Goal: Task Accomplishment & Management: Use online tool/utility

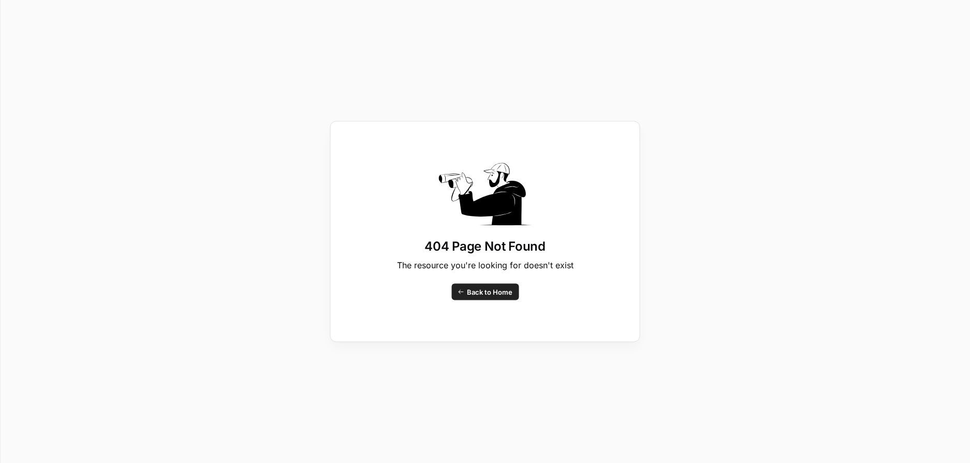
click at [489, 295] on span "Back to Home" at bounding box center [490, 292] width 46 height 10
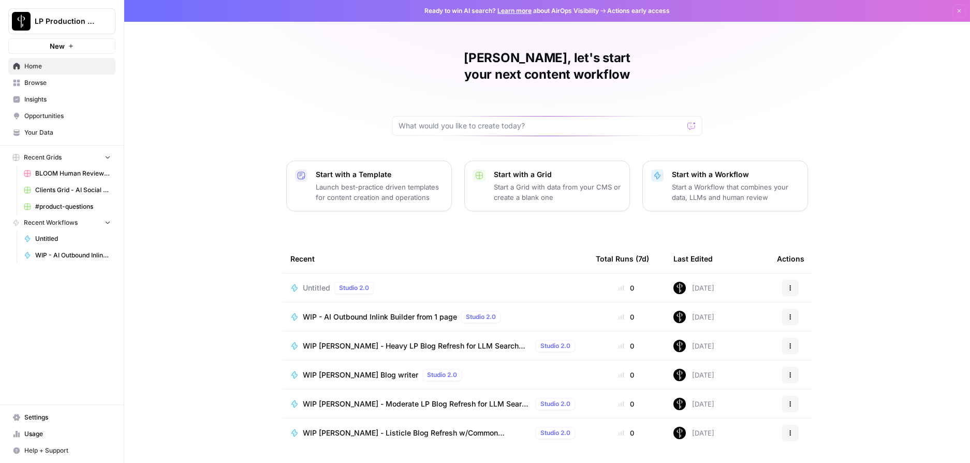
click at [424, 312] on span "WIP - AI Outbound Inlink Builder from 1 page" at bounding box center [380, 317] width 154 height 10
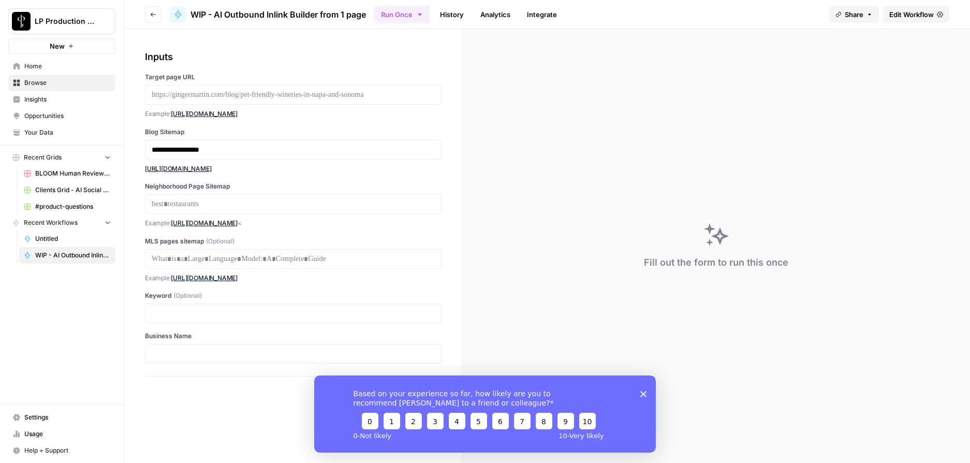
click at [894, 13] on span "Edit Workflow" at bounding box center [911, 14] width 45 height 10
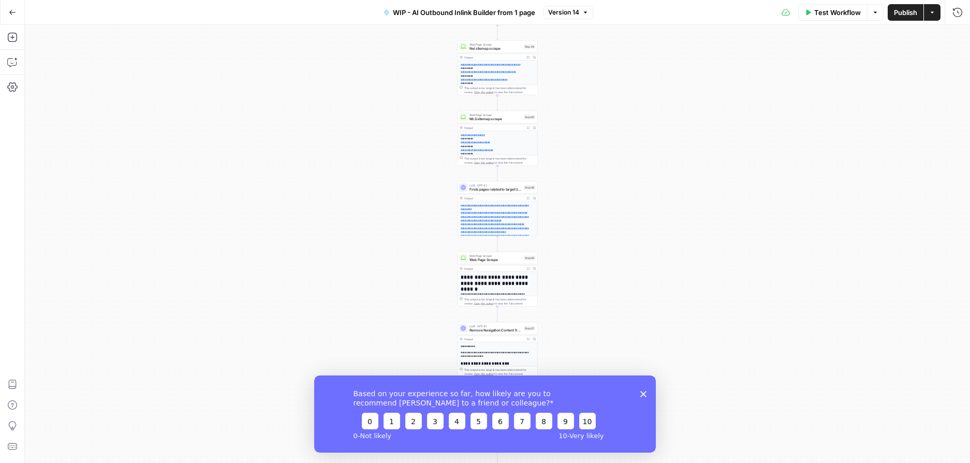
click at [646, 395] on icon "Close survey" at bounding box center [643, 393] width 6 height 6
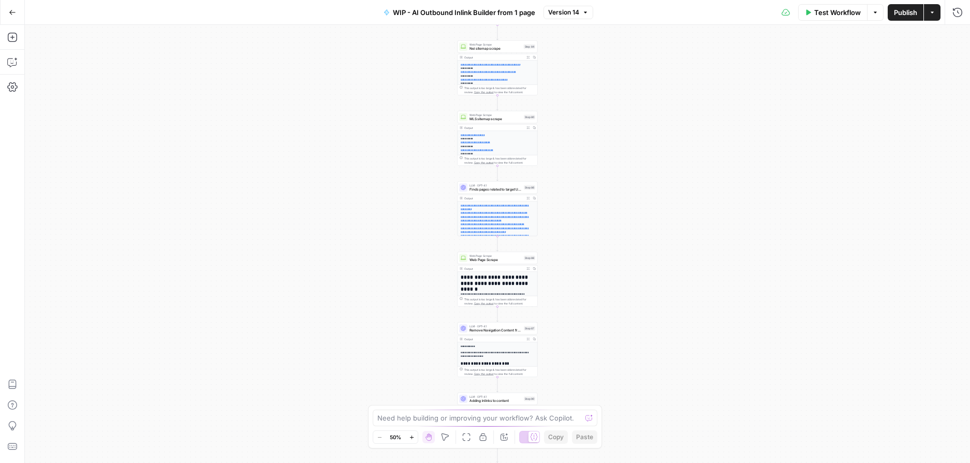
click at [823, 15] on span "Test Workflow" at bounding box center [837, 12] width 47 height 10
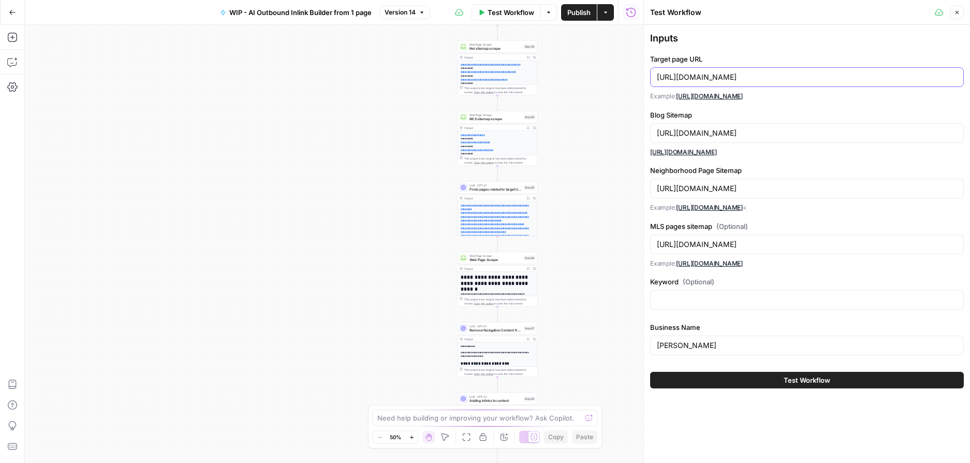
drag, startPoint x: 849, startPoint y: 74, endPoint x: 653, endPoint y: 76, distance: 195.7
click at [653, 76] on div "[URL][DOMAIN_NAME]" at bounding box center [807, 77] width 314 height 20
paste input "[DOMAIN_NAME][URL]"
click at [752, 77] on input "[URL][DOMAIN_NAME]" at bounding box center [807, 77] width 300 height 10
drag, startPoint x: 762, startPoint y: 77, endPoint x: 652, endPoint y: 76, distance: 110.3
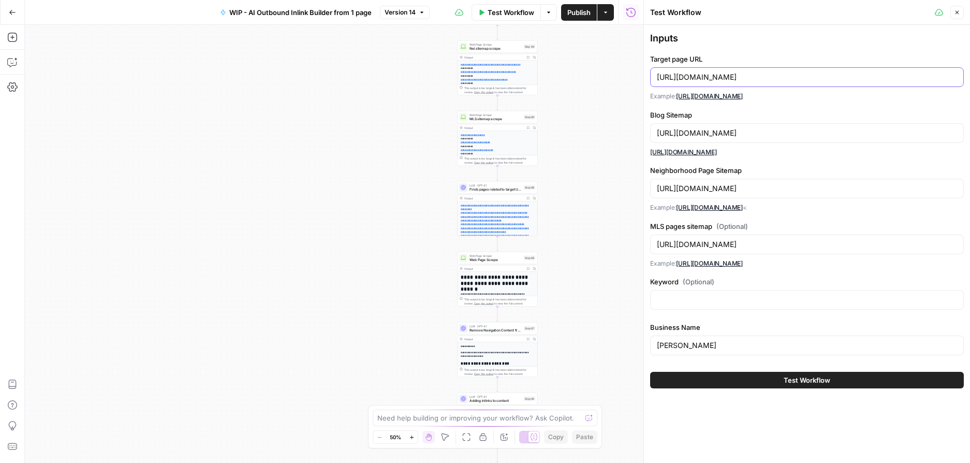
click at [652, 76] on div "[URL][DOMAIN_NAME]" at bounding box center [807, 77] width 314 height 20
type input "[URL][DOMAIN_NAME]"
drag, startPoint x: 734, startPoint y: 133, endPoint x: 657, endPoint y: 133, distance: 76.1
click at [657, 133] on input "[URL][DOMAIN_NAME]" at bounding box center [807, 133] width 300 height 10
paste input "paddykehoeteam"
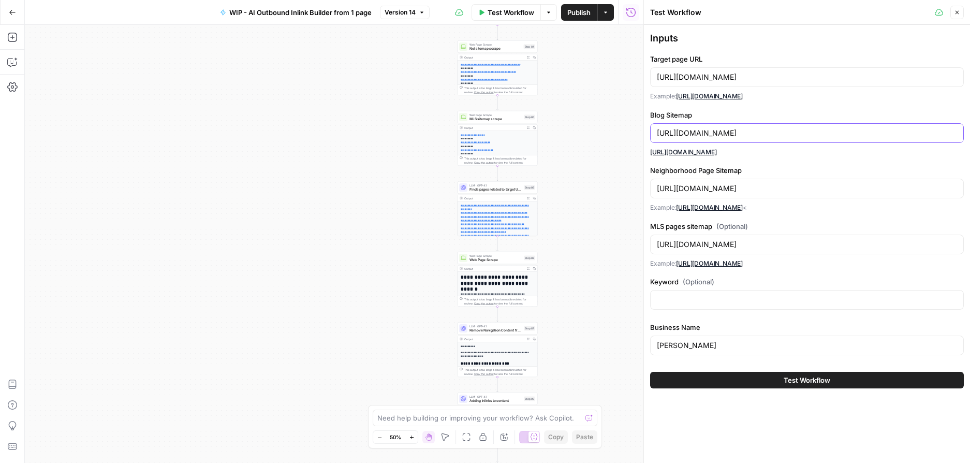
type input "[URL][DOMAIN_NAME]"
click at [734, 190] on input "[URL][DOMAIN_NAME]" at bounding box center [807, 188] width 300 height 10
drag, startPoint x: 733, startPoint y: 189, endPoint x: 645, endPoint y: 186, distance: 88.1
click at [645, 186] on div "Test Workflow Close Inputs Target page URL [URL][DOMAIN_NAME] Example: [URL][DO…" at bounding box center [806, 231] width 327 height 463
paste input "paddykehoeteam"
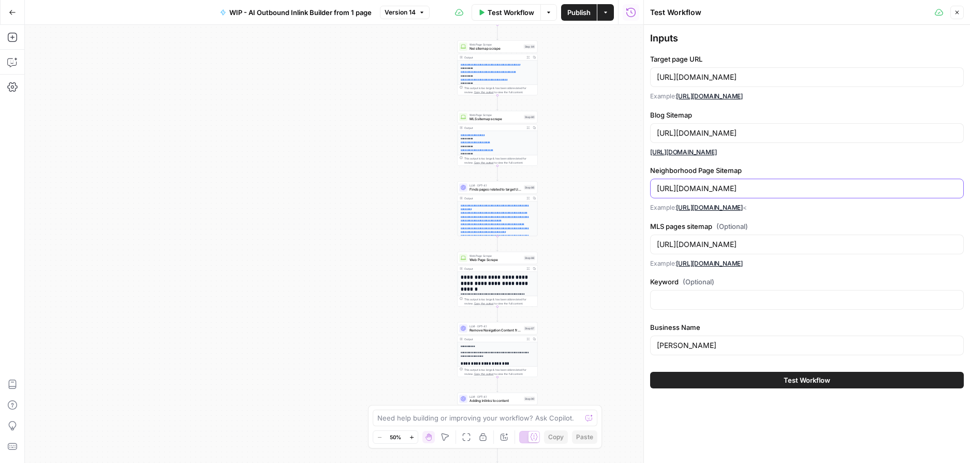
type input "[URL][DOMAIN_NAME]"
drag, startPoint x: 733, startPoint y: 244, endPoint x: 656, endPoint y: 243, distance: 76.1
click at [657, 243] on input "[URL][DOMAIN_NAME]" at bounding box center [807, 244] width 300 height 10
paste input "paddykehoeteam"
type input "[URL][DOMAIN_NAME]"
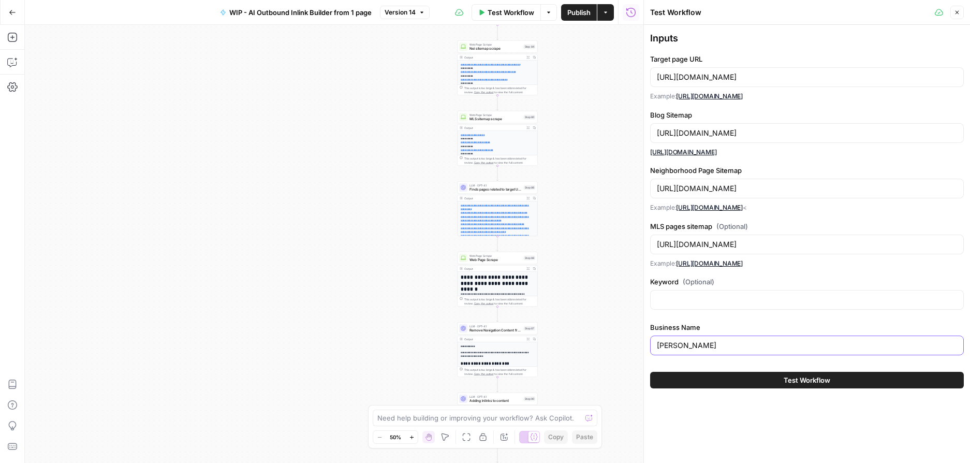
drag, startPoint x: 715, startPoint y: 344, endPoint x: 628, endPoint y: 343, distance: 87.5
click at [628, 343] on body "**********" at bounding box center [485, 231] width 970 height 463
drag, startPoint x: 711, startPoint y: 344, endPoint x: 646, endPoint y: 344, distance: 64.7
click at [646, 344] on div "Test Workflow Close Inputs Target page URL [URL][DOMAIN_NAME] Example: [URL][DO…" at bounding box center [806, 231] width 327 height 463
type input "O"
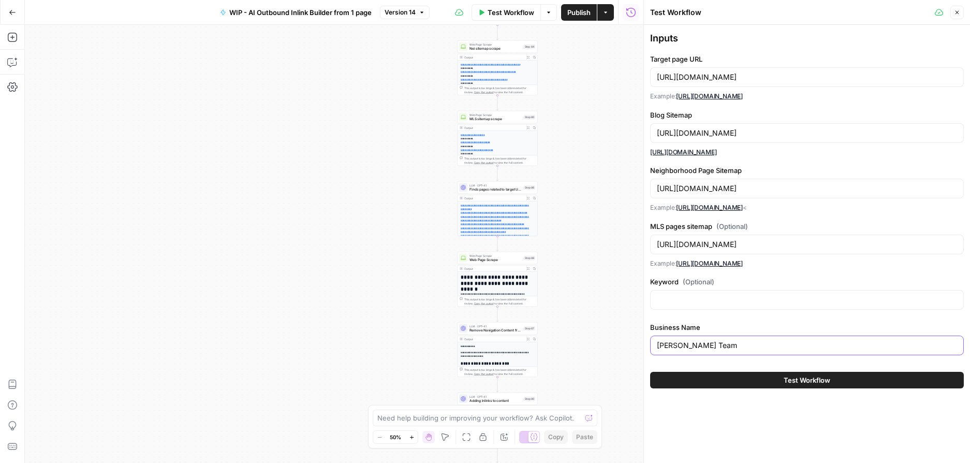
type input "[PERSON_NAME] Team"
click at [749, 382] on button "Test Workflow" at bounding box center [807, 380] width 314 height 17
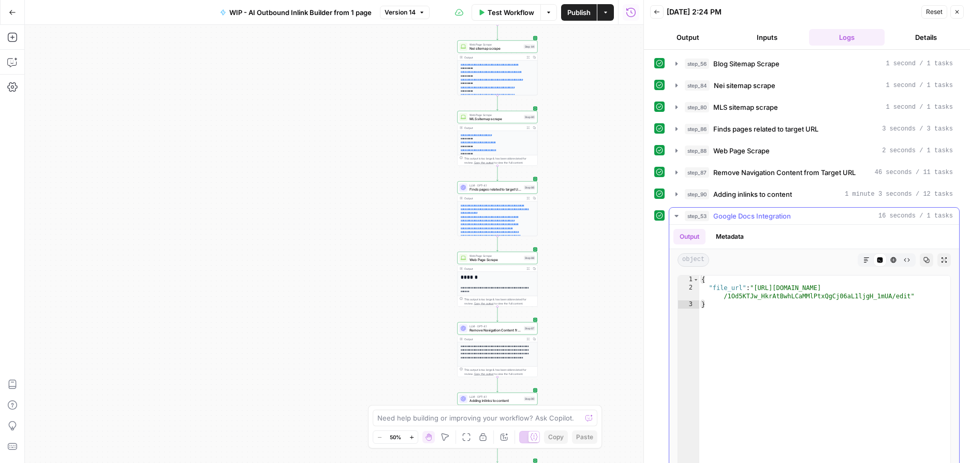
type textarea "**********"
drag, startPoint x: 911, startPoint y: 297, endPoint x: 758, endPoint y: 288, distance: 153.5
click at [758, 288] on div "{ "file_url" : "[URL][DOMAIN_NAME] /1Od5KTJw_HkrAtBwhLCaMMlPtxQgCj06aL1ljgH_1mU…" at bounding box center [824, 385] width 251 height 220
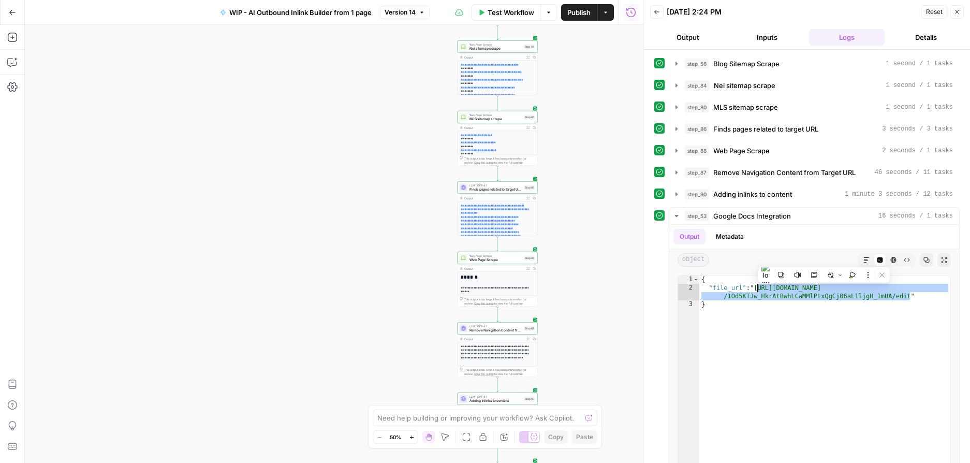
click at [524, 12] on span "Test Workflow" at bounding box center [511, 12] width 47 height 10
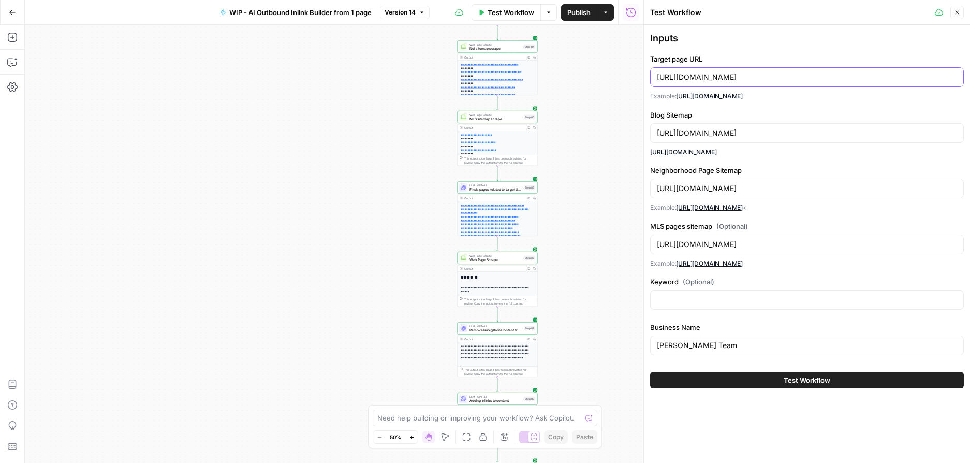
drag, startPoint x: 870, startPoint y: 78, endPoint x: 645, endPoint y: 78, distance: 225.2
click at [645, 78] on div "Test Workflow Close Inputs Target page URL [URL][DOMAIN_NAME] Example: [URL][DO…" at bounding box center [806, 231] width 327 height 463
paste input "[DOMAIN_NAME][URL]"
click at [752, 75] on input "[URL][DOMAIN_NAME]" at bounding box center [807, 77] width 300 height 10
drag, startPoint x: 740, startPoint y: 78, endPoint x: 632, endPoint y: 76, distance: 107.7
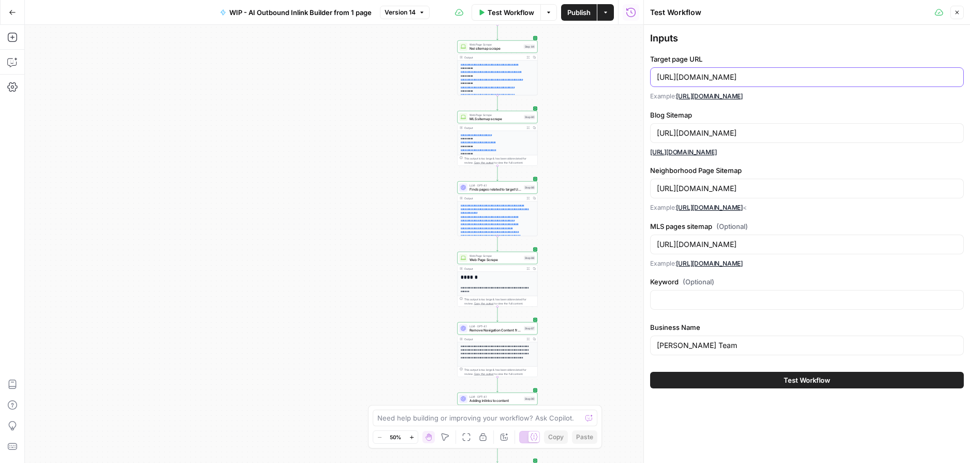
click at [632, 76] on body "**********" at bounding box center [485, 231] width 970 height 463
click at [709, 77] on input "[URL][DOMAIN_NAME]" at bounding box center [807, 77] width 300 height 10
drag, startPoint x: 741, startPoint y: 77, endPoint x: 654, endPoint y: 78, distance: 86.5
click at [654, 78] on div "[URL][DOMAIN_NAME]" at bounding box center [807, 77] width 314 height 20
type input "[URL][DOMAIN_NAME]"
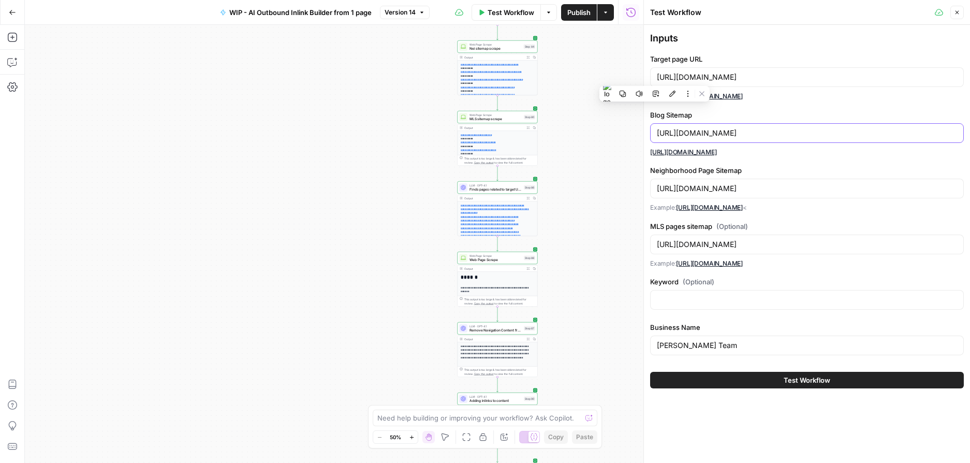
drag, startPoint x: 761, startPoint y: 133, endPoint x: 656, endPoint y: 133, distance: 105.1
click at [657, 133] on input "[URL][DOMAIN_NAME]" at bounding box center [807, 133] width 300 height 10
paste input "luxurystate"
type input "[URL][DOMAIN_NAME]"
click at [763, 189] on input "[URL][DOMAIN_NAME]" at bounding box center [807, 188] width 300 height 10
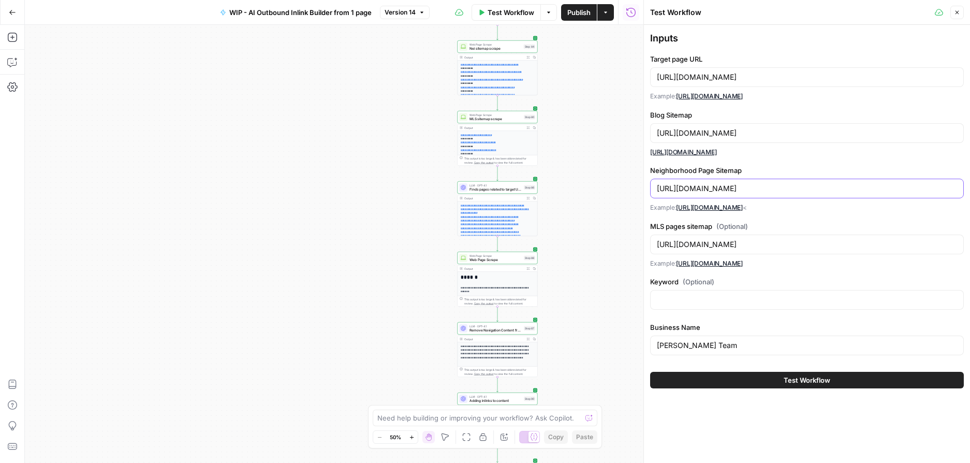
drag, startPoint x: 760, startPoint y: 189, endPoint x: 654, endPoint y: 189, distance: 106.6
click at [654, 189] on div "[URL][DOMAIN_NAME]" at bounding box center [807, 189] width 314 height 20
paste input "luxurystate"
type input "[URL][DOMAIN_NAME]"
drag, startPoint x: 761, startPoint y: 244, endPoint x: 654, endPoint y: 247, distance: 107.7
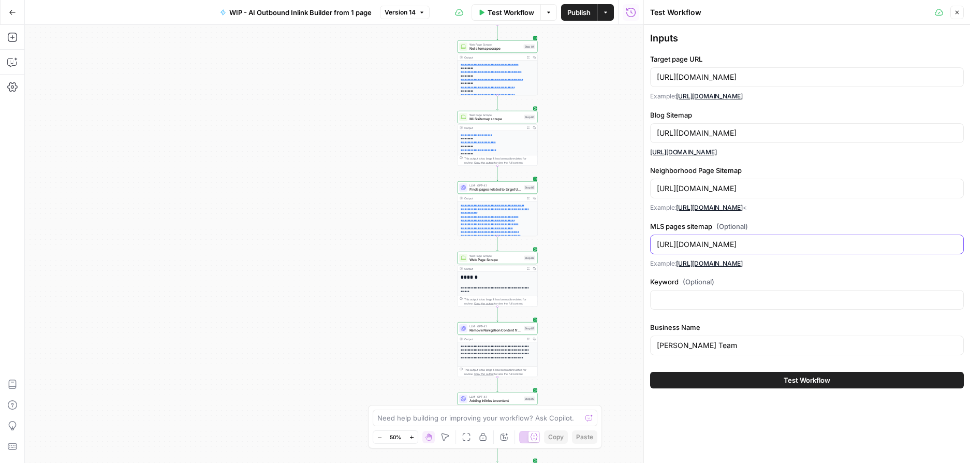
click at [654, 247] on div "[URL][DOMAIN_NAME]" at bounding box center [807, 245] width 314 height 20
paste input "luxurystate"
type input "[URL][DOMAIN_NAME]"
drag, startPoint x: 741, startPoint y: 348, endPoint x: 581, endPoint y: 342, distance: 160.1
click at [581, 342] on body "**********" at bounding box center [485, 231] width 970 height 463
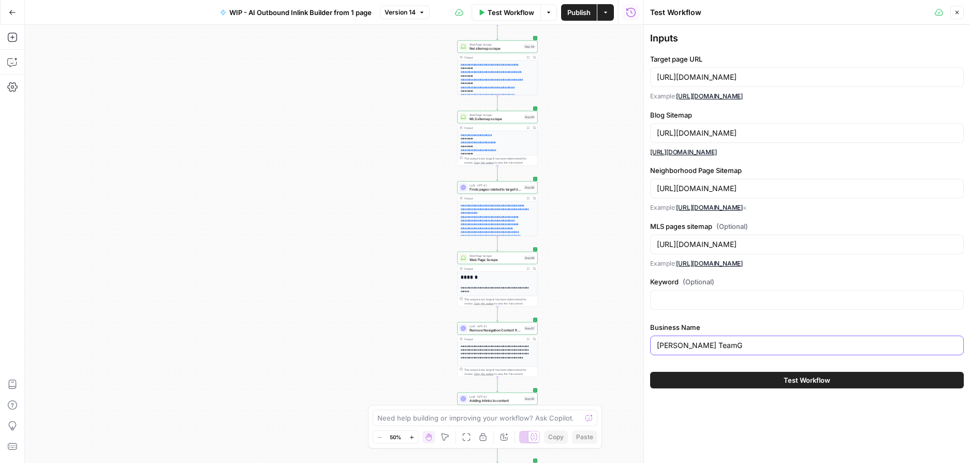
drag, startPoint x: 756, startPoint y: 346, endPoint x: 647, endPoint y: 346, distance: 108.7
click at [647, 346] on div "Test Workflow Close Inputs Target page URL [URL][DOMAIN_NAME] Example: [URL][DO…" at bounding box center [806, 231] width 327 height 463
type input "[PERSON_NAME]"
click at [781, 380] on button "Test Workflow" at bounding box center [807, 380] width 314 height 17
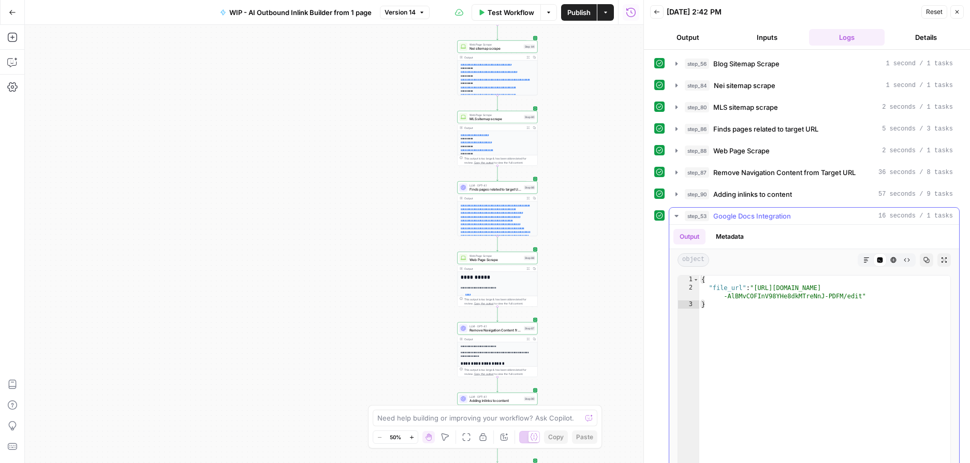
type textarea "**********"
drag, startPoint x: 862, startPoint y: 297, endPoint x: 758, endPoint y: 285, distance: 104.2
click at [758, 285] on div "{ "file_url" : "[URL][DOMAIN_NAME] -AlBMvCOFInV98YHe8dkMTreNnJ-PDFM/edit" }" at bounding box center [824, 385] width 251 height 220
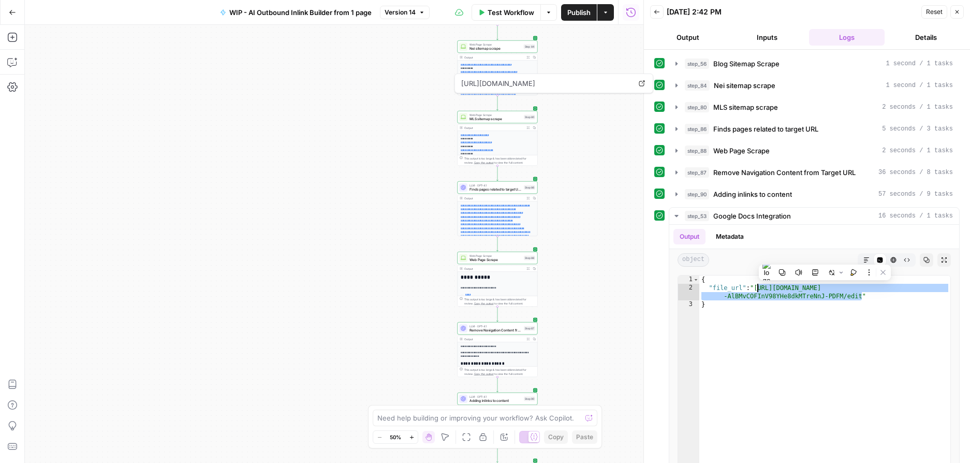
click at [496, 16] on span "Test Workflow" at bounding box center [511, 12] width 47 height 10
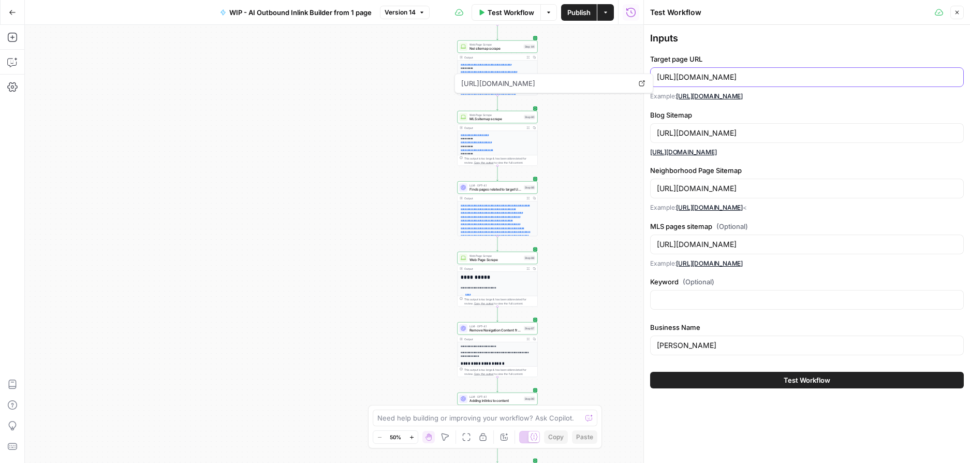
drag, startPoint x: 739, startPoint y: 77, endPoint x: 612, endPoint y: 76, distance: 126.8
click at [612, 76] on body "**********" at bounding box center [485, 231] width 970 height 463
paste input "tkgr"
drag, startPoint x: 828, startPoint y: 80, endPoint x: 473, endPoint y: 64, distance: 355.5
click at [473, 64] on body "**********" at bounding box center [485, 231] width 970 height 463
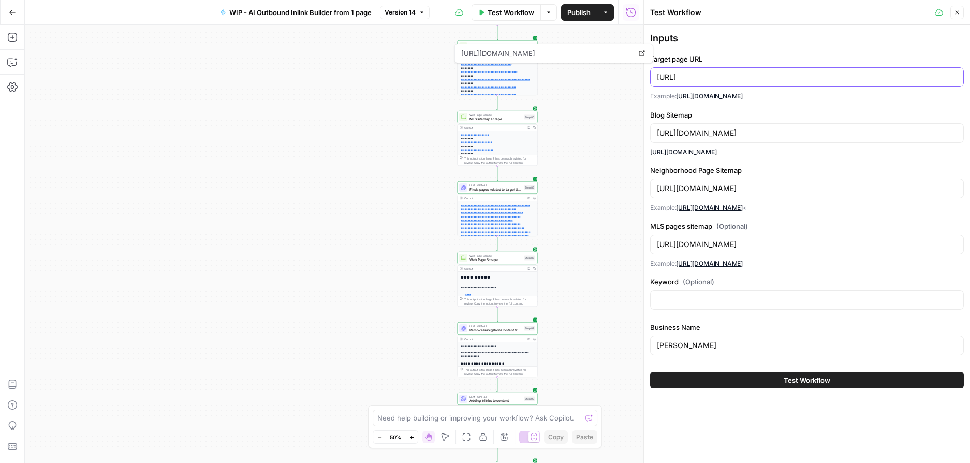
drag, startPoint x: 702, startPoint y: 80, endPoint x: 635, endPoint y: 77, distance: 67.4
click at [635, 77] on body "**********" at bounding box center [485, 231] width 970 height 463
type input "[URL]"
drag, startPoint x: 706, startPoint y: 84, endPoint x: 651, endPoint y: 78, distance: 54.7
click at [651, 78] on div "[URL]" at bounding box center [807, 77] width 314 height 20
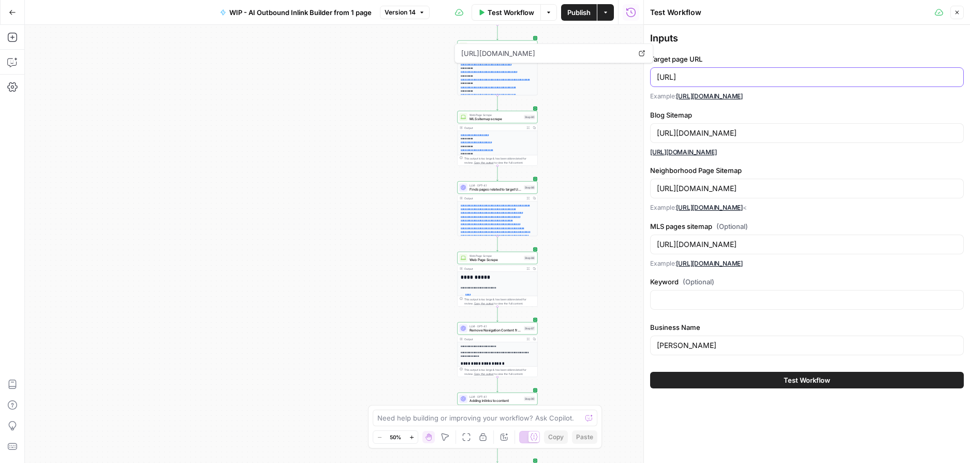
drag, startPoint x: 697, startPoint y: 78, endPoint x: 658, endPoint y: 77, distance: 39.3
click at [658, 77] on input "[URL]" at bounding box center [807, 77] width 300 height 10
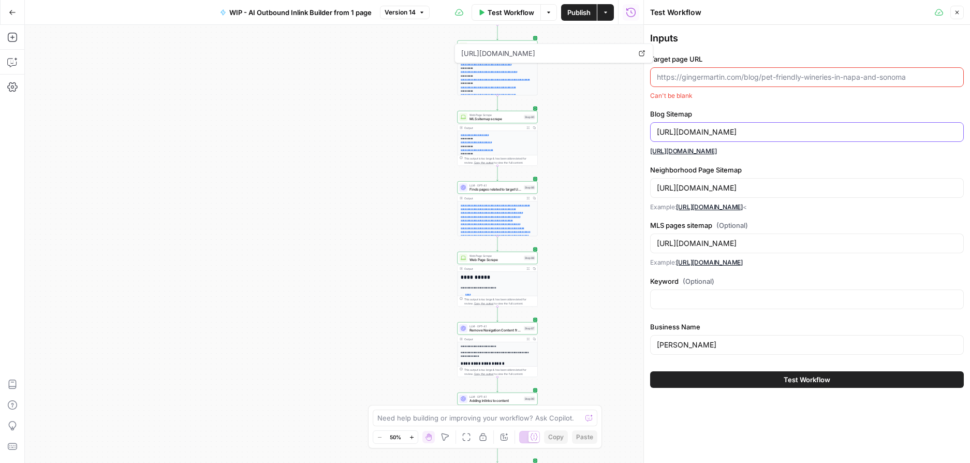
drag, startPoint x: 739, startPoint y: 131, endPoint x: 652, endPoint y: 130, distance: 87.0
click at [652, 130] on div "[URL][DOMAIN_NAME]" at bounding box center [807, 132] width 314 height 20
paste input "tkgr"
type input "[URL][DOMAIN_NAME]"
drag, startPoint x: 740, startPoint y: 189, endPoint x: 645, endPoint y: 188, distance: 95.3
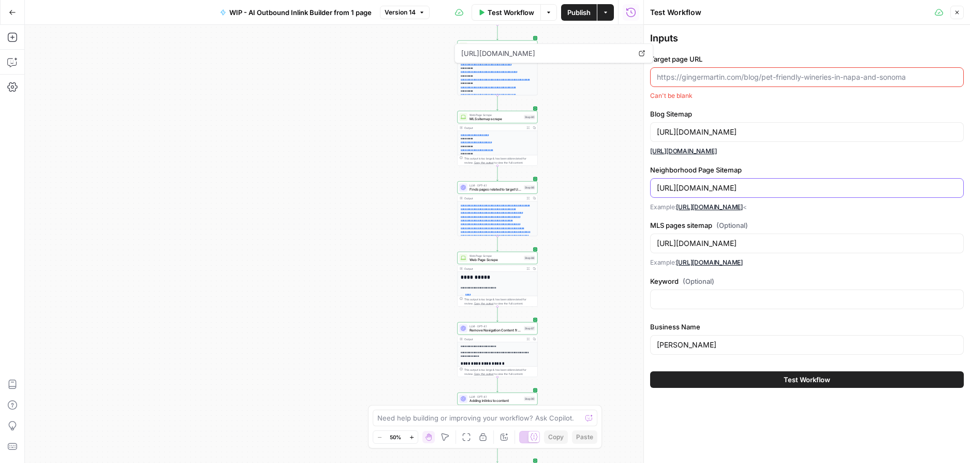
click at [645, 188] on div "Test Workflow Close Inputs Target page URL Can't be blank Blog Sitemap [URL][DO…" at bounding box center [806, 231] width 327 height 463
paste input "tkgr"
type input "[URL][DOMAIN_NAME]"
drag, startPoint x: 740, startPoint y: 243, endPoint x: 641, endPoint y: 243, distance: 99.4
click at [643, 243] on div "Test Workflow Close Inputs Target page URL Can't be blank Blog Sitemap [URL][DO…" at bounding box center [806, 231] width 327 height 463
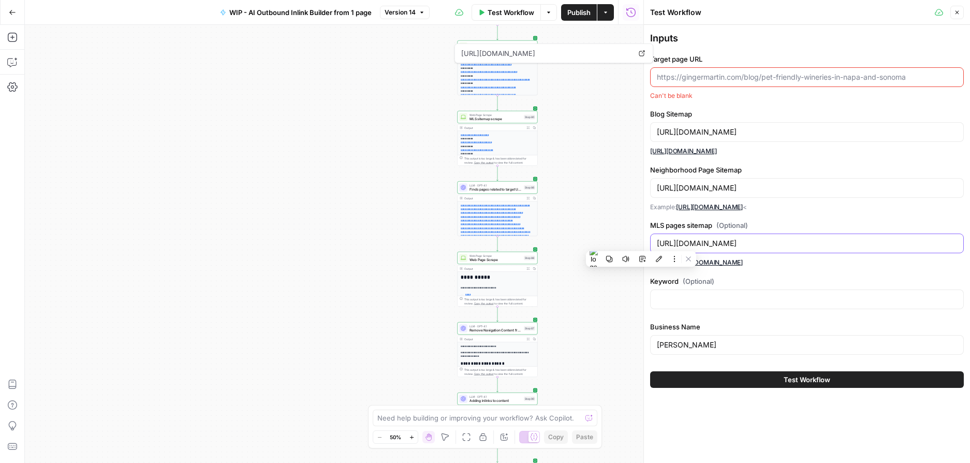
paste input "tkgr"
type input "[URL][DOMAIN_NAME]"
drag, startPoint x: 819, startPoint y: 130, endPoint x: 634, endPoint y: 130, distance: 184.8
click at [634, 130] on body "**********" at bounding box center [485, 231] width 970 height 463
drag, startPoint x: 824, startPoint y: 134, endPoint x: 658, endPoint y: 134, distance: 166.2
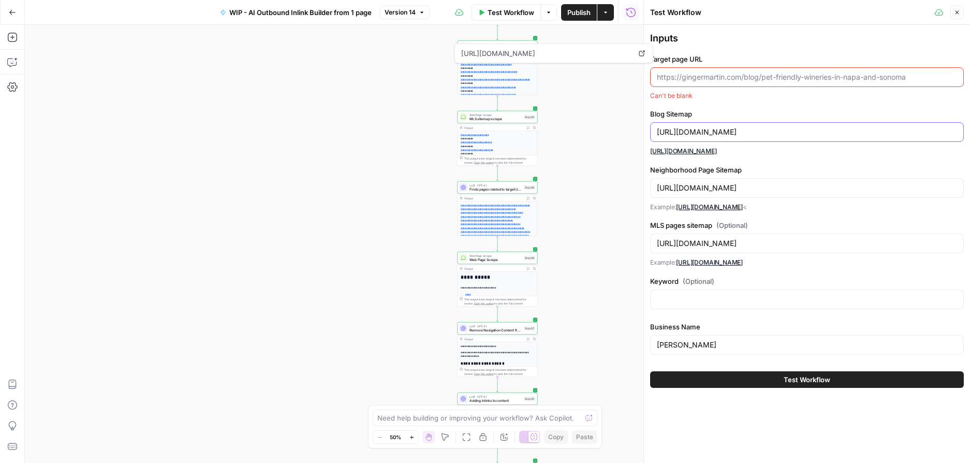
click at [658, 134] on input "[URL][DOMAIN_NAME]" at bounding box center [807, 132] width 300 height 10
drag, startPoint x: 860, startPoint y: 185, endPoint x: 653, endPoint y: 190, distance: 207.1
click at [653, 190] on div "[URL][DOMAIN_NAME]" at bounding box center [807, 188] width 314 height 20
drag, startPoint x: 800, startPoint y: 240, endPoint x: 656, endPoint y: 244, distance: 143.5
click at [657, 244] on input "[URL][DOMAIN_NAME]" at bounding box center [807, 243] width 300 height 10
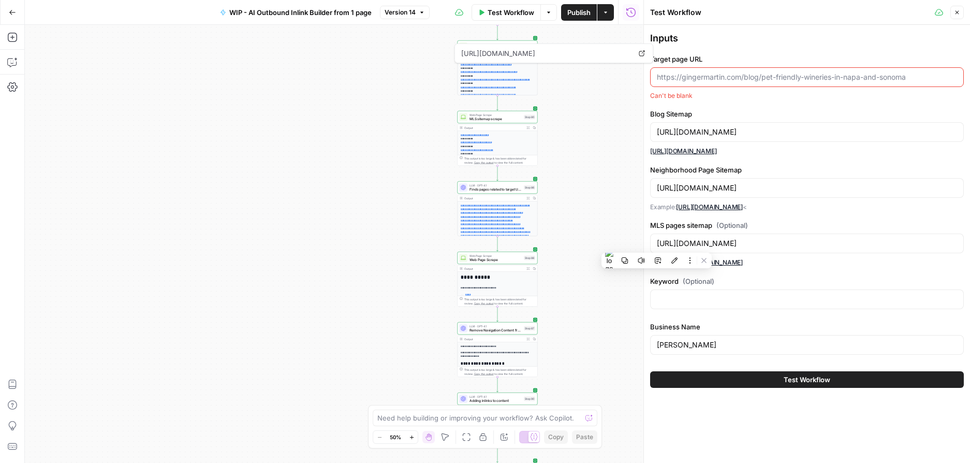
click at [752, 80] on input "Target page URL" at bounding box center [807, 77] width 300 height 10
paste input "[URL][DOMAIN_NAME]"
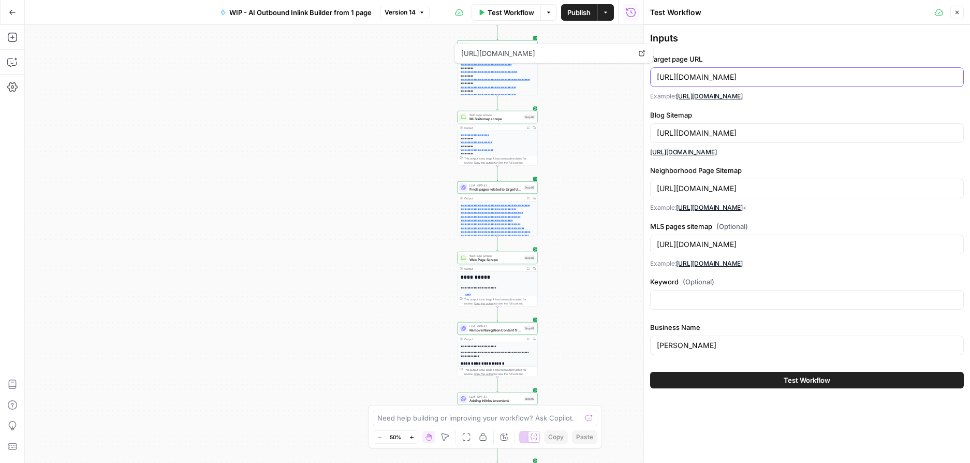
drag, startPoint x: 754, startPoint y: 76, endPoint x: 656, endPoint y: 74, distance: 97.3
click at [657, 74] on input "[URL][DOMAIN_NAME]" at bounding box center [807, 77] width 300 height 10
type input "[URL][DOMAIN_NAME]"
drag, startPoint x: 719, startPoint y: 133, endPoint x: 640, endPoint y: 132, distance: 78.2
click at [643, 132] on div "Test Workflow Close Inputs Target page URL [URL][DOMAIN_NAME] Example: [URL][DO…" at bounding box center [806, 231] width 327 height 463
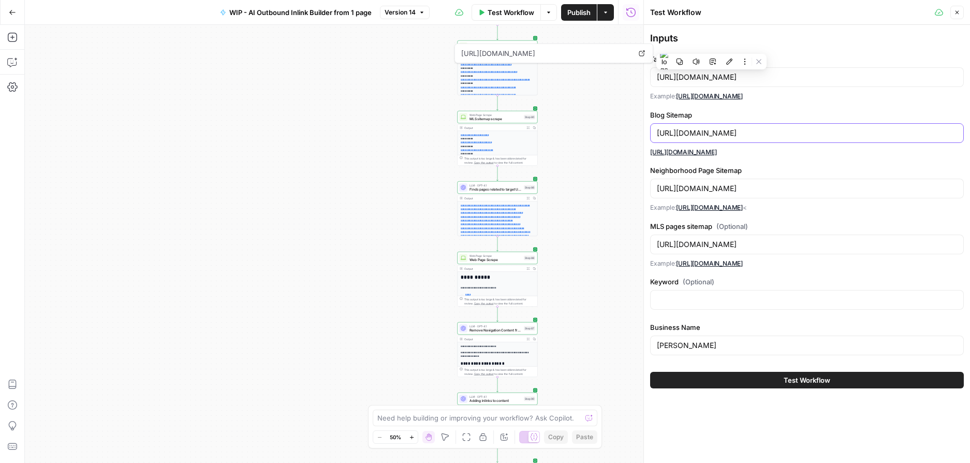
paste input "[DOMAIN_NAME]"
type input "[URL][DOMAIN_NAME]"
drag, startPoint x: 720, startPoint y: 189, endPoint x: 648, endPoint y: 186, distance: 72.0
click at [648, 186] on div "Test Workflow Close Inputs Target page URL [URL][DOMAIN_NAME] Example: [URL][DO…" at bounding box center [806, 231] width 327 height 463
paste input "[DOMAIN_NAME]"
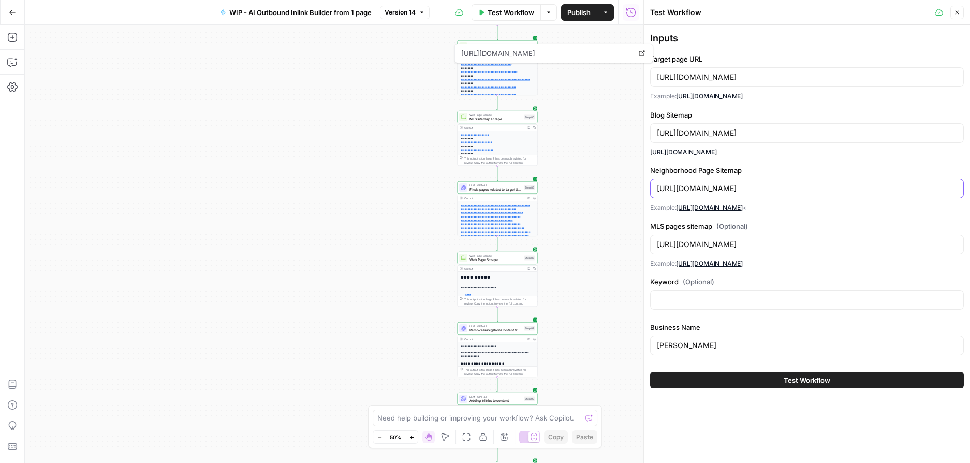
type input "[URL][DOMAIN_NAME]"
drag, startPoint x: 720, startPoint y: 245, endPoint x: 651, endPoint y: 243, distance: 68.4
click at [651, 243] on div "[URL][DOMAIN_NAME]" at bounding box center [807, 245] width 314 height 20
paste input "[DOMAIN_NAME]"
type input "[URL][DOMAIN_NAME]"
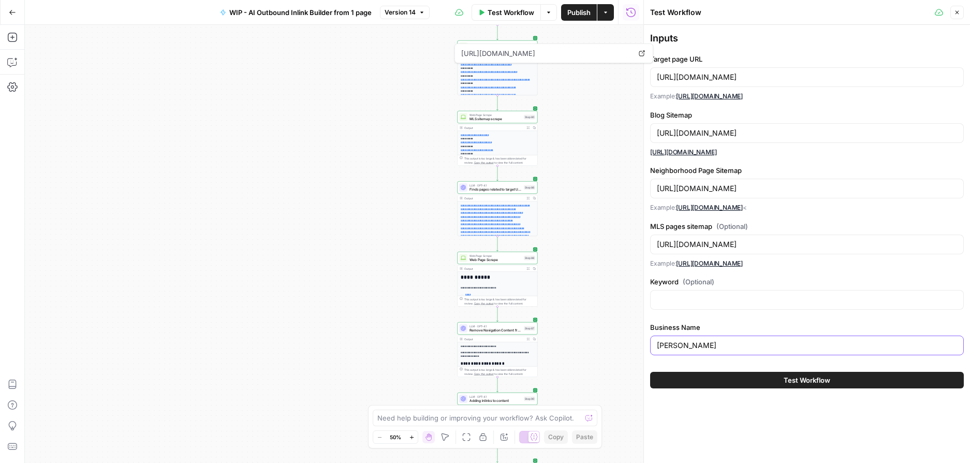
drag, startPoint x: 724, startPoint y: 345, endPoint x: 609, endPoint y: 344, distance: 114.9
click at [609, 345] on body "**********" at bounding box center [485, 231] width 970 height 463
drag, startPoint x: 726, startPoint y: 348, endPoint x: 637, endPoint y: 347, distance: 88.5
click at [637, 347] on body "**********" at bounding box center [485, 231] width 970 height 463
drag, startPoint x: 735, startPoint y: 345, endPoint x: 657, endPoint y: 344, distance: 77.1
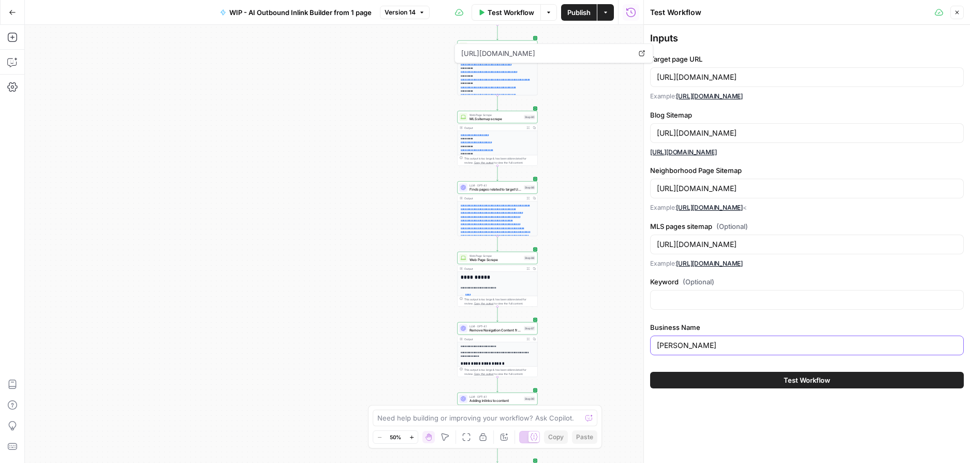
click at [657, 344] on input "[PERSON_NAME]" at bounding box center [807, 345] width 300 height 10
type input "Topper Real Estate"
click at [763, 380] on button "Test Workflow" at bounding box center [807, 380] width 314 height 17
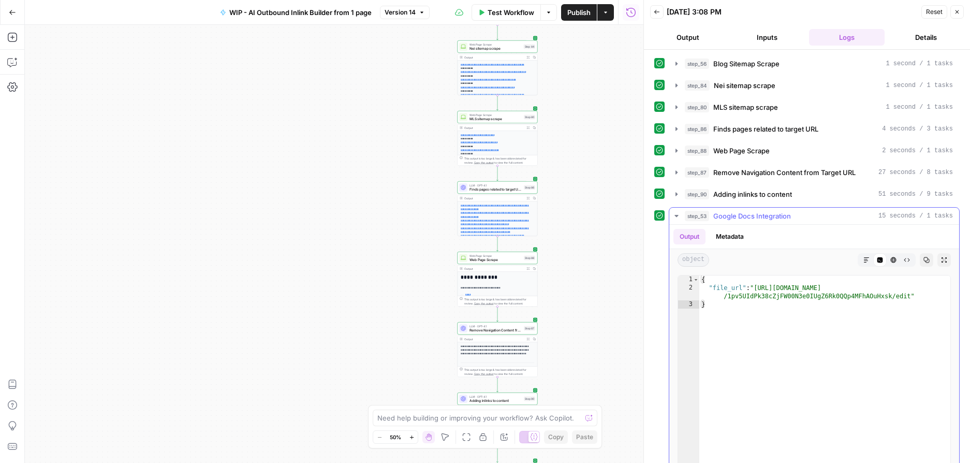
type textarea "**********"
drag, startPoint x: 911, startPoint y: 296, endPoint x: 758, endPoint y: 288, distance: 152.4
click at [758, 288] on div "{ "file_url" : "[URL][DOMAIN_NAME] /1pv5UIdPk38cZjFW00N3e0IUgZ6Rk0QQp4MFhAOuHxs…" at bounding box center [824, 385] width 251 height 220
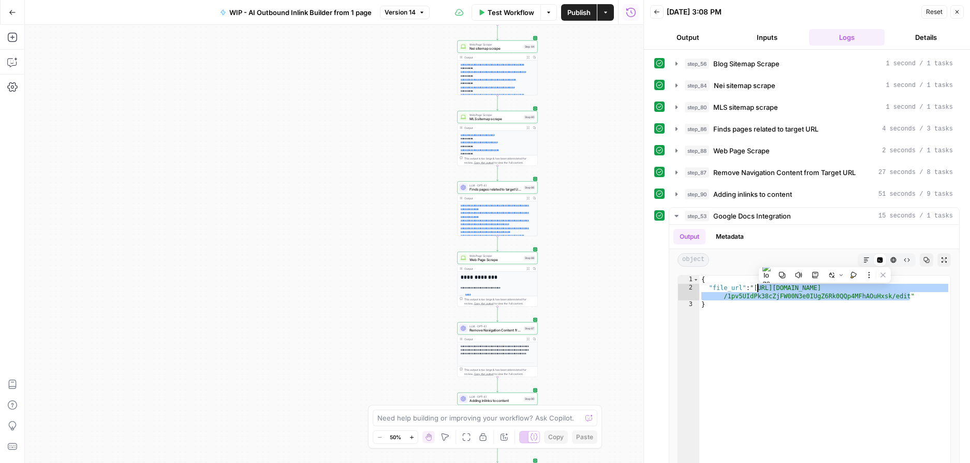
click at [513, 14] on span "Test Workflow" at bounding box center [511, 12] width 47 height 10
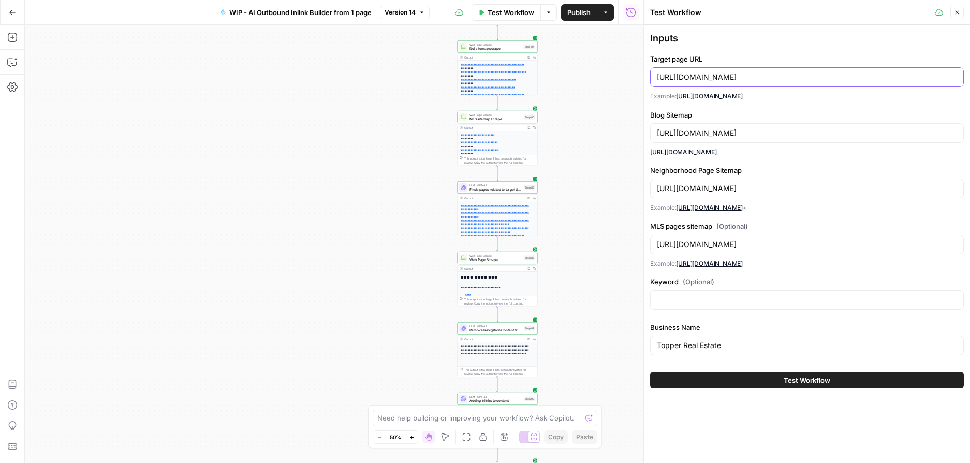
drag, startPoint x: 875, startPoint y: 78, endPoint x: 661, endPoint y: 70, distance: 214.5
click at [661, 70] on div "[URL][DOMAIN_NAME]" at bounding box center [807, 77] width 314 height 20
paste input "[DOMAIN_NAME][URL]"
drag, startPoint x: 764, startPoint y: 78, endPoint x: 657, endPoint y: 77, distance: 107.2
click at [657, 77] on input "[URL][DOMAIN_NAME]" at bounding box center [807, 77] width 300 height 10
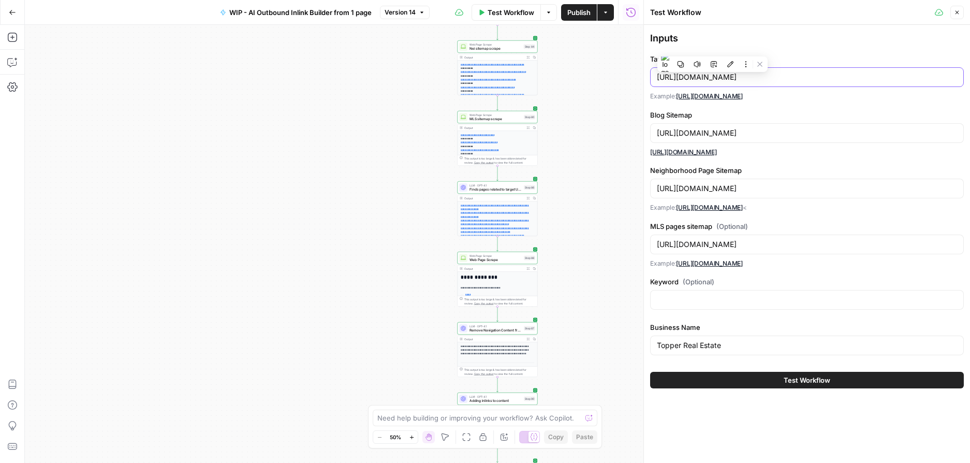
type input "[URL][DOMAIN_NAME]"
drag, startPoint x: 754, startPoint y: 134, endPoint x: 650, endPoint y: 131, distance: 104.1
click at [650, 131] on div "[URL][DOMAIN_NAME]" at bounding box center [807, 133] width 314 height 20
paste input "[DOMAIN_NAME]"
type input "[URL][DOMAIN_NAME]"
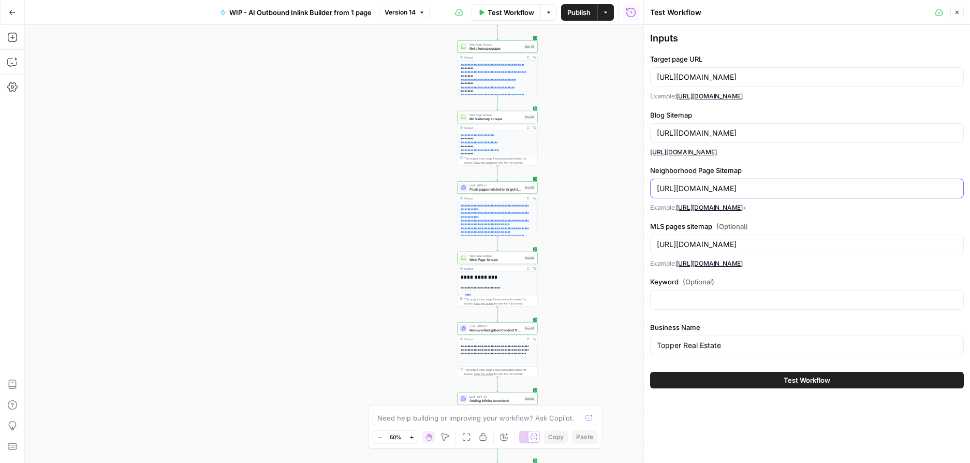
drag, startPoint x: 754, startPoint y: 190, endPoint x: 656, endPoint y: 191, distance: 98.4
click at [656, 191] on div "[URL][DOMAIN_NAME]" at bounding box center [807, 189] width 314 height 20
paste input "[DOMAIN_NAME]"
type input "[URL][DOMAIN_NAME]"
drag, startPoint x: 754, startPoint y: 244, endPoint x: 677, endPoint y: 311, distance: 102.0
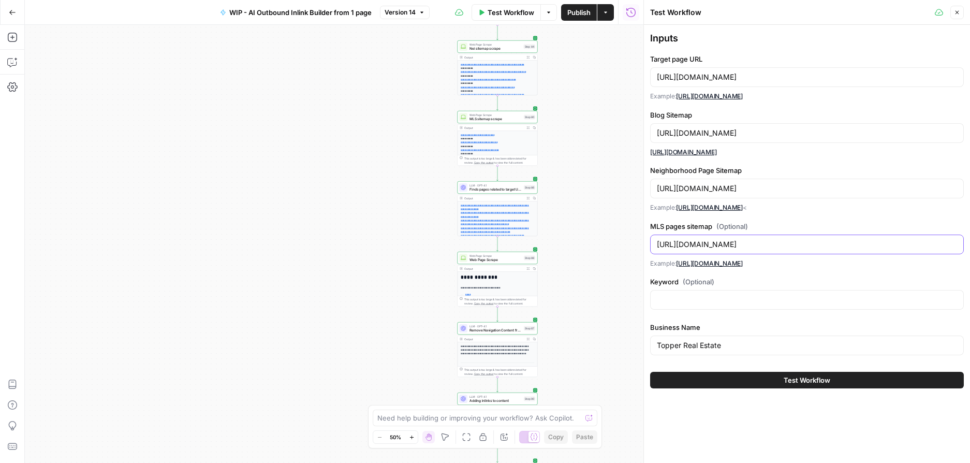
click at [643, 245] on div "Test Workflow Close Inputs Target page URL [URL][DOMAIN_NAME] Example: [URL][DO…" at bounding box center [806, 231] width 327 height 463
paste input "[DOMAIN_NAME]"
type input "[URL][DOMAIN_NAME]"
drag, startPoint x: 739, startPoint y: 346, endPoint x: 649, endPoint y: 345, distance: 90.1
click at [649, 345] on div "Test Workflow Close Inputs Target page URL [URL][DOMAIN_NAME] Example: [URL][DO…" at bounding box center [806, 231] width 327 height 463
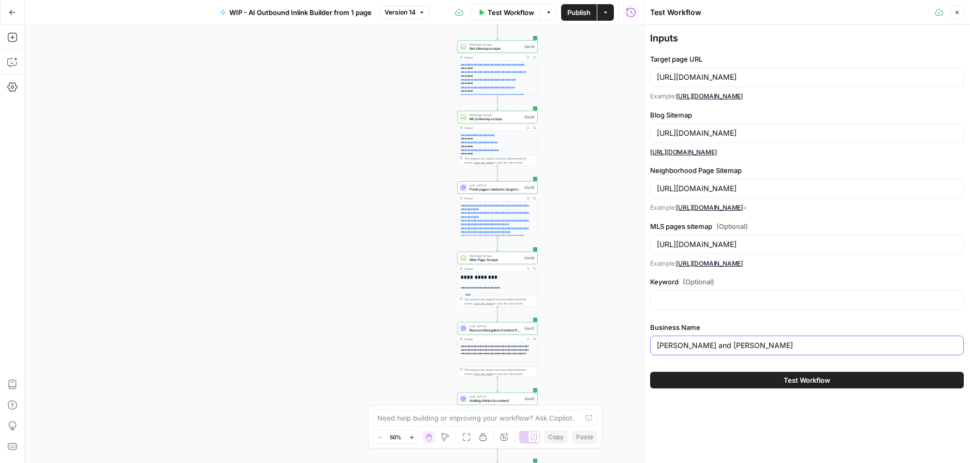
type input "[PERSON_NAME] and [PERSON_NAME]"
click at [743, 383] on button "Test Workflow" at bounding box center [807, 380] width 314 height 17
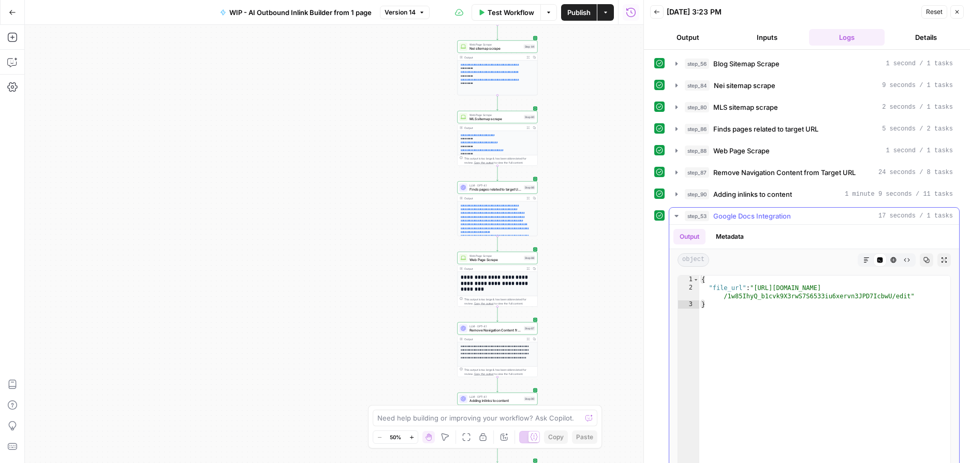
type textarea "**********"
drag, startPoint x: 911, startPoint y: 296, endPoint x: 759, endPoint y: 285, distance: 152.1
click at [759, 285] on div "{ "file_url" : "[URL][DOMAIN_NAME] /1w85IhyQ_b1cvk9X3rwS7S6533iu6xervn3JPD7Icbw…" at bounding box center [824, 385] width 251 height 220
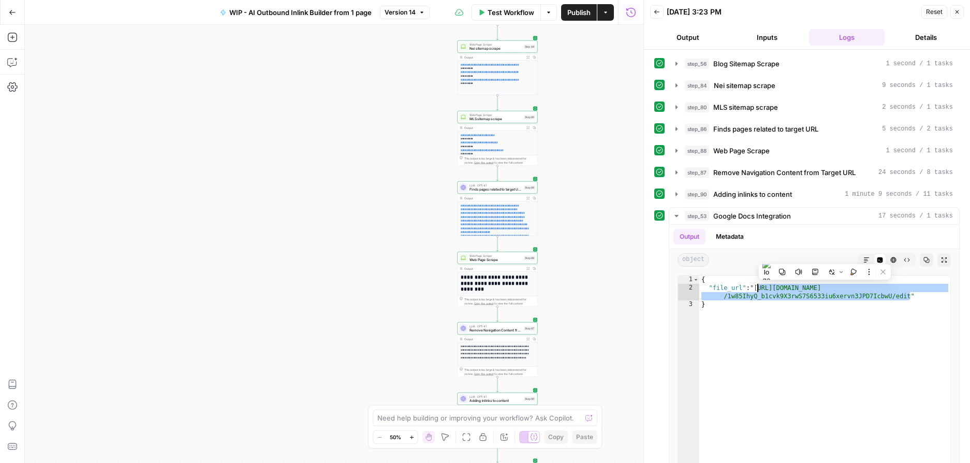
click at [509, 11] on span "Test Workflow" at bounding box center [511, 12] width 47 height 10
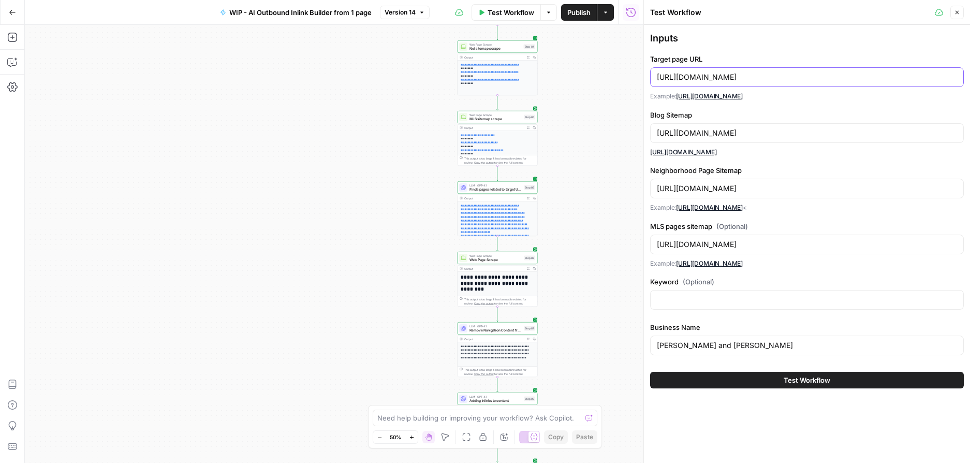
drag, startPoint x: 855, startPoint y: 78, endPoint x: 655, endPoint y: 79, distance: 199.8
click at [655, 79] on div "[URL][DOMAIN_NAME]" at bounding box center [807, 77] width 314 height 20
paste input "[DOMAIN_NAME][URL]"
drag, startPoint x: 745, startPoint y: 78, endPoint x: 654, endPoint y: 75, distance: 91.7
click at [654, 75] on div "[URL][DOMAIN_NAME]" at bounding box center [807, 77] width 314 height 20
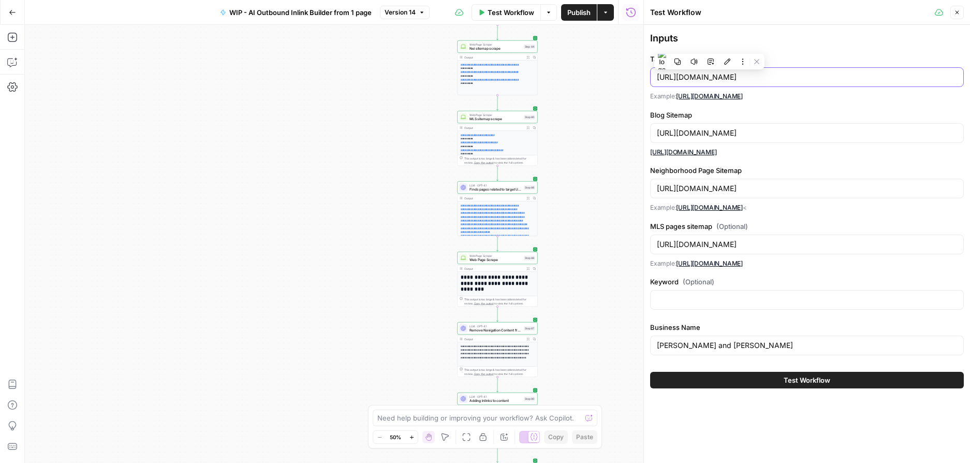
type input "[URL][DOMAIN_NAME]"
drag, startPoint x: 763, startPoint y: 131, endPoint x: 625, endPoint y: 125, distance: 137.8
click at [625, 125] on body "**********" at bounding box center [485, 231] width 970 height 463
paste input "gingermartin"
type input "[URL][DOMAIN_NAME]"
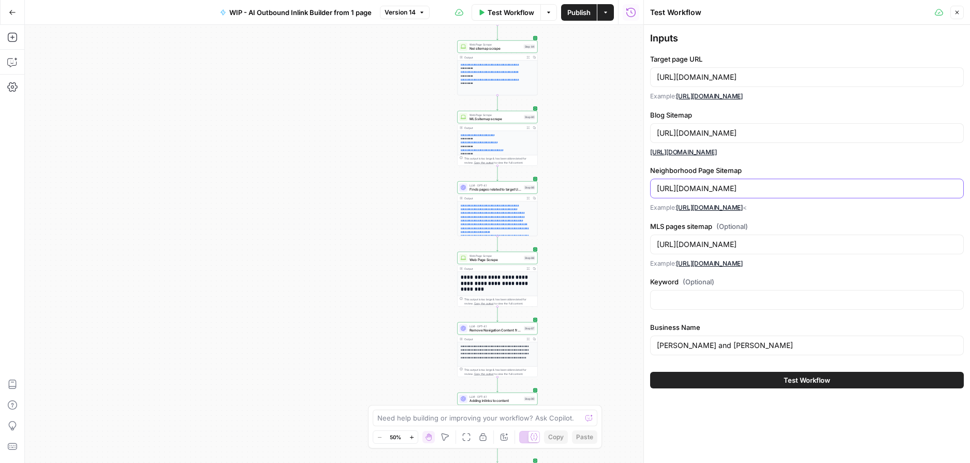
drag, startPoint x: 763, startPoint y: 188, endPoint x: 658, endPoint y: 187, distance: 105.1
click at [658, 187] on input "[URL][DOMAIN_NAME]" at bounding box center [807, 188] width 300 height 10
paste input "gingermartin"
type input "[URL][DOMAIN_NAME]"
drag, startPoint x: 763, startPoint y: 245, endPoint x: 630, endPoint y: 245, distance: 132.5
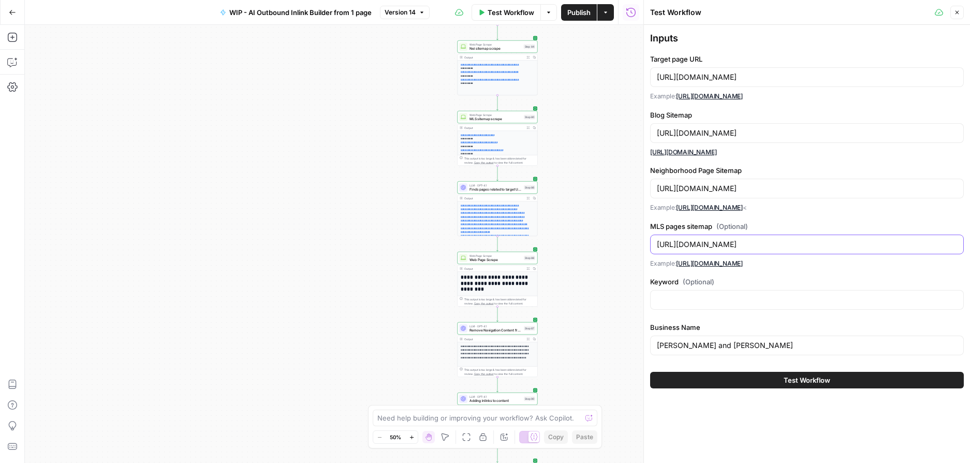
click at [630, 245] on body "**********" at bounding box center [485, 231] width 970 height 463
click at [726, 251] on div "[URL][DOMAIN_NAME]" at bounding box center [807, 245] width 314 height 20
click at [764, 242] on input "[URL][DOMAIN_NAME]" at bounding box center [807, 244] width 300 height 10
drag, startPoint x: 762, startPoint y: 245, endPoint x: 655, endPoint y: 244, distance: 107.2
click at [655, 244] on div "[URL][DOMAIN_NAME]" at bounding box center [807, 245] width 314 height 20
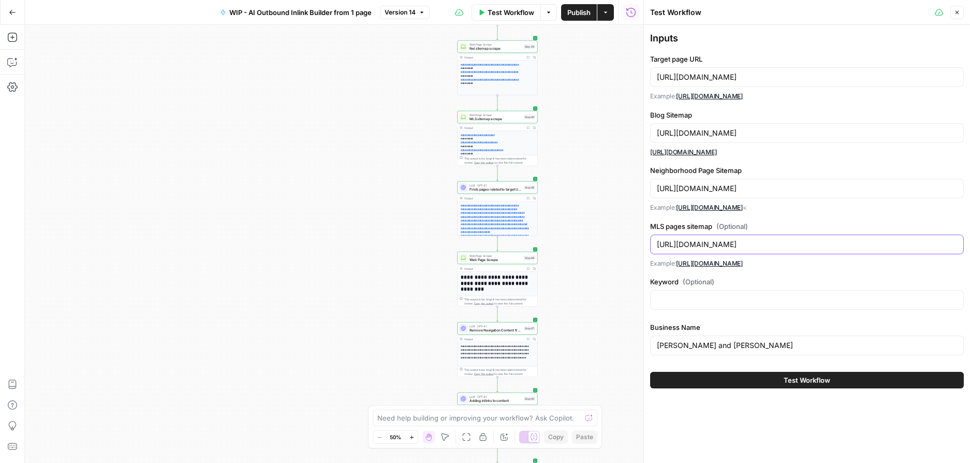
paste input "gingermartin"
type input "[URL][DOMAIN_NAME]"
drag, startPoint x: 736, startPoint y: 347, endPoint x: 634, endPoint y: 343, distance: 102.6
click at [634, 343] on body "**********" at bounding box center [485, 231] width 970 height 463
drag, startPoint x: 760, startPoint y: 345, endPoint x: 641, endPoint y: 344, distance: 119.1
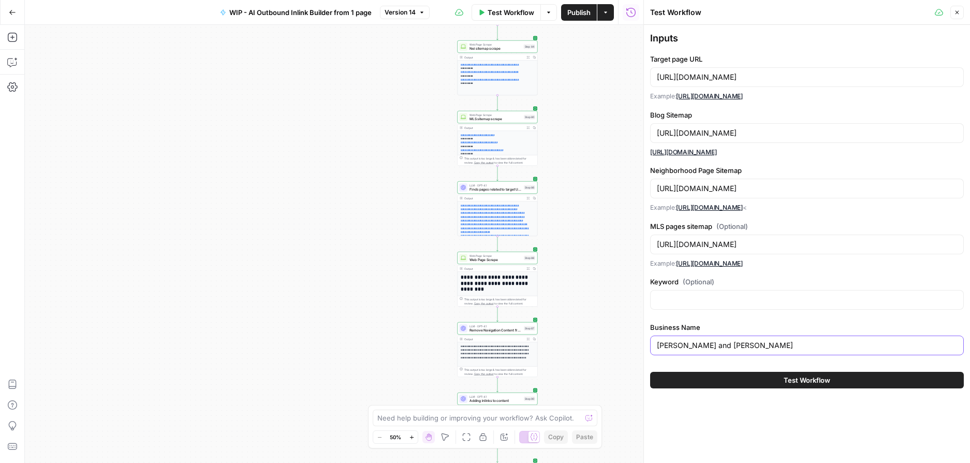
click at [643, 344] on div "Test Workflow Close Inputs Target page URL [URL][DOMAIN_NAME] Example: [URL][DO…" at bounding box center [806, 231] width 327 height 463
type input "[PERSON_NAME]"
click at [748, 381] on button "Test Workflow" at bounding box center [807, 380] width 314 height 17
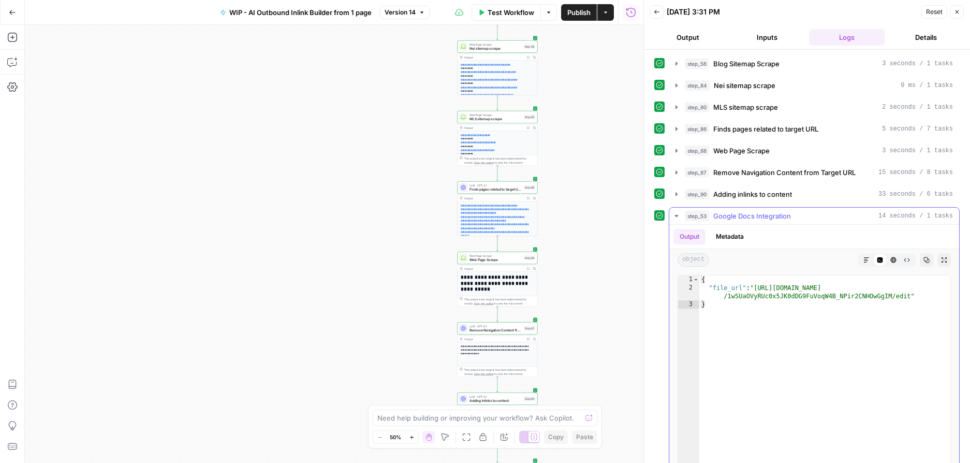
type textarea "**********"
drag, startPoint x: 910, startPoint y: 296, endPoint x: 758, endPoint y: 286, distance: 152.0
click at [758, 286] on div "{ "file_url" : "[URL][DOMAIN_NAME] /1wSUaOVyRUc0x5JK0dDG9FuVoqW4B_NPir2CNHOwGgI…" at bounding box center [824, 385] width 251 height 220
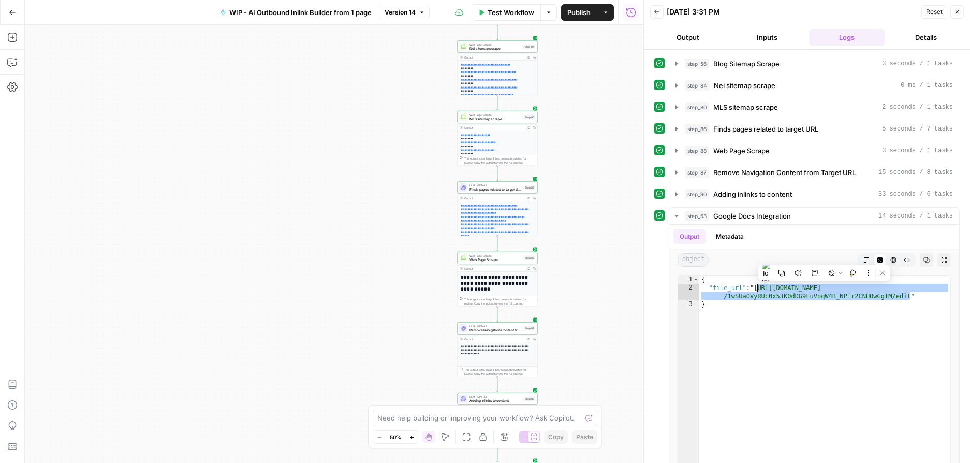
click at [502, 13] on span "Test Workflow" at bounding box center [511, 12] width 47 height 10
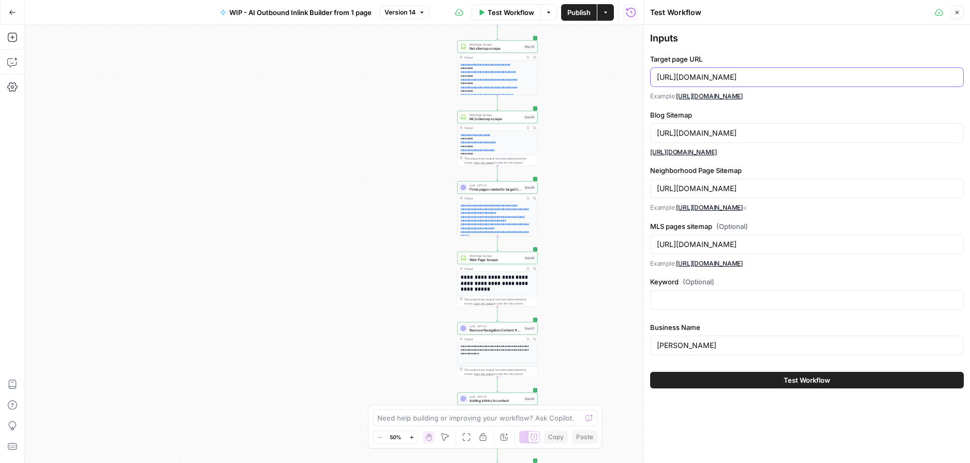
drag, startPoint x: 867, startPoint y: 81, endPoint x: 631, endPoint y: 64, distance: 236.7
click at [631, 64] on body "**********" at bounding box center [485, 231] width 970 height 463
paste input "[DOMAIN_NAME][URL]"
drag, startPoint x: 765, startPoint y: 78, endPoint x: 646, endPoint y: 78, distance: 119.1
click at [646, 78] on div "Test Workflow Close Inputs Target page URL [URL][DOMAIN_NAME] Example: [URL][DO…" at bounding box center [806, 231] width 327 height 463
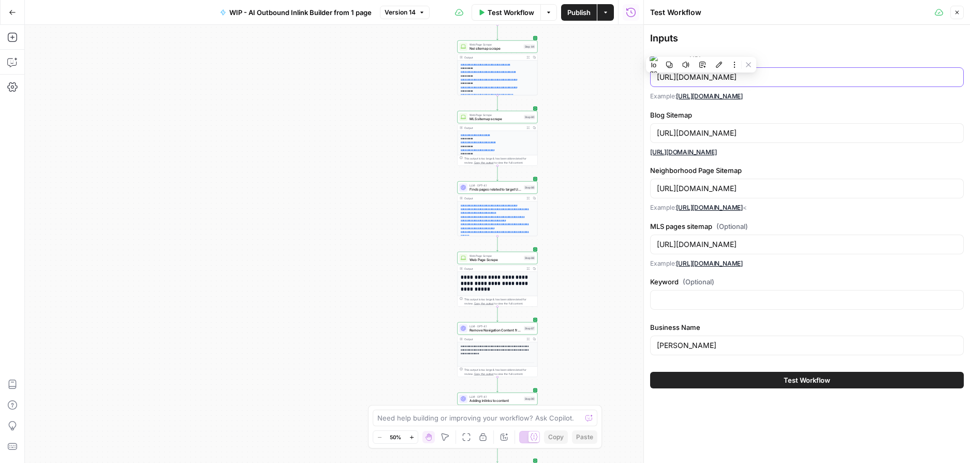
type input "[URL][DOMAIN_NAME]"
drag, startPoint x: 745, startPoint y: 134, endPoint x: 628, endPoint y: 133, distance: 117.0
click at [628, 133] on body "**********" at bounding box center [485, 231] width 970 height 463
click at [731, 132] on input "[URL][DOMAIN_NAME]" at bounding box center [807, 133] width 300 height 10
drag, startPoint x: 745, startPoint y: 133, endPoint x: 643, endPoint y: 128, distance: 102.1
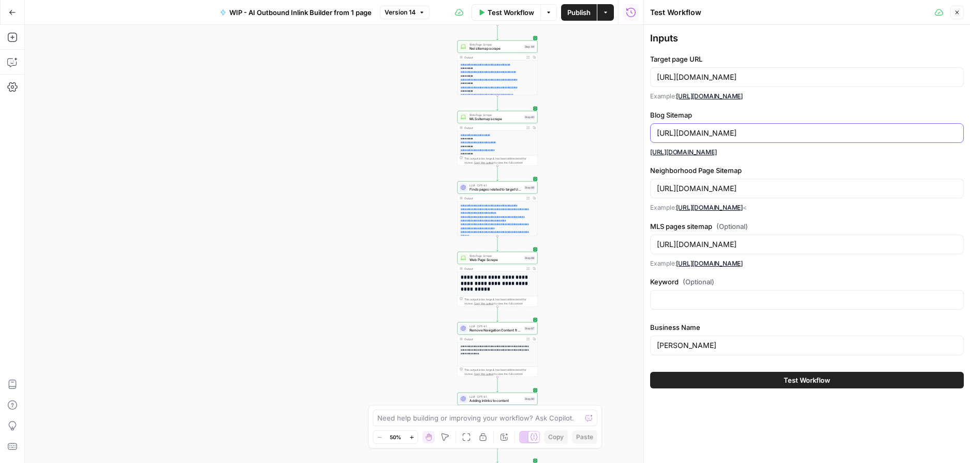
click at [643, 128] on div "Test Workflow Close Inputs Target page URL [URL][DOMAIN_NAME] Example: [URL][DO…" at bounding box center [806, 231] width 327 height 463
paste input "thecomiskeygroup"
type input "[URL][DOMAIN_NAME]"
drag, startPoint x: 745, startPoint y: 187, endPoint x: 654, endPoint y: 187, distance: 91.1
click at [654, 187] on div "[URL][DOMAIN_NAME]" at bounding box center [807, 189] width 314 height 20
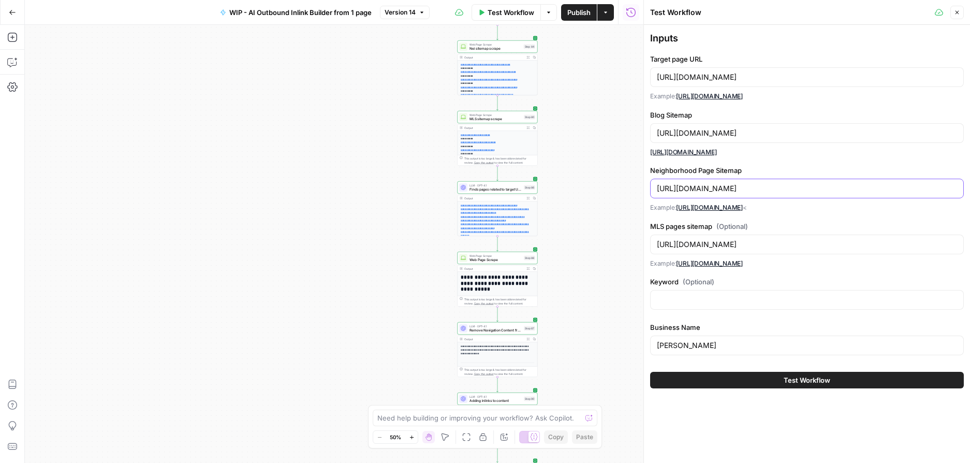
paste input "thecomiskeygroup"
type input "[URL][DOMAIN_NAME]"
drag, startPoint x: 745, startPoint y: 245, endPoint x: 650, endPoint y: 245, distance: 94.7
click at [650, 245] on div "[URL][DOMAIN_NAME]" at bounding box center [807, 245] width 314 height 20
paste input "thecomiskeygroup"
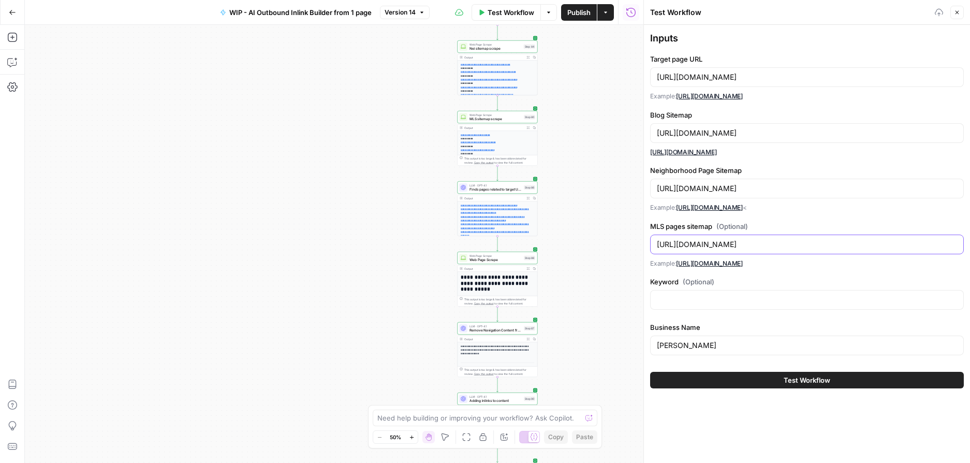
type input "[URL][DOMAIN_NAME]"
drag, startPoint x: 727, startPoint y: 350, endPoint x: 639, endPoint y: 340, distance: 88.0
click at [643, 340] on div "Test Workflow Close Inputs Target page URL [URL][DOMAIN_NAME] Example: [URL][DO…" at bounding box center [806, 231] width 327 height 463
type input "The [PERSON_NAME] Group"
click at [797, 379] on span "Test Workflow" at bounding box center [807, 380] width 47 height 10
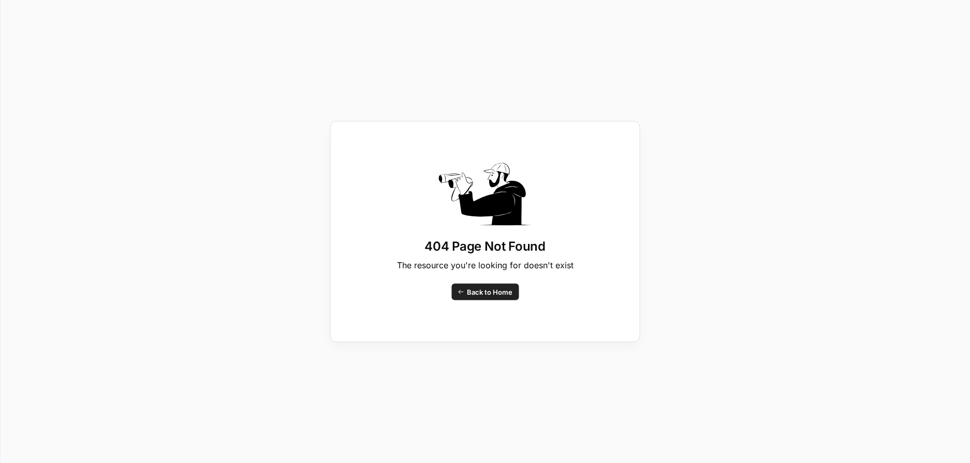
click at [486, 296] on span "Back to Home" at bounding box center [490, 292] width 46 height 10
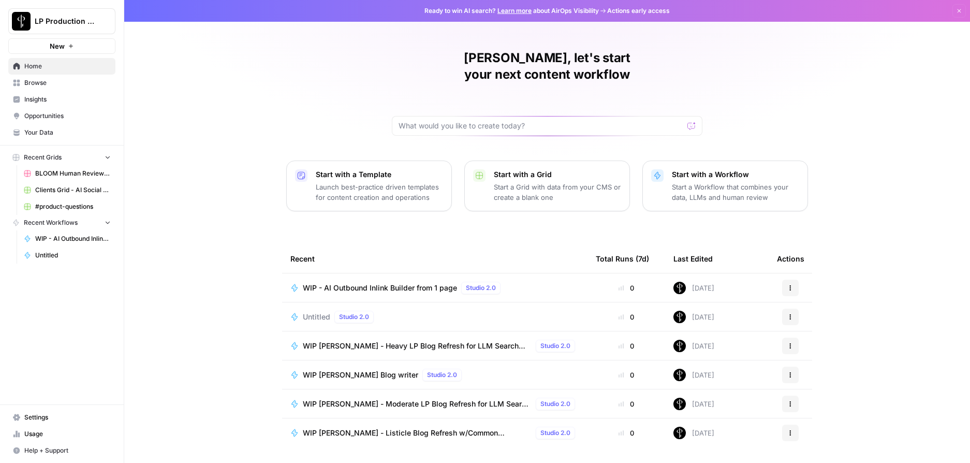
click at [45, 85] on span "Browse" at bounding box center [67, 82] width 86 height 9
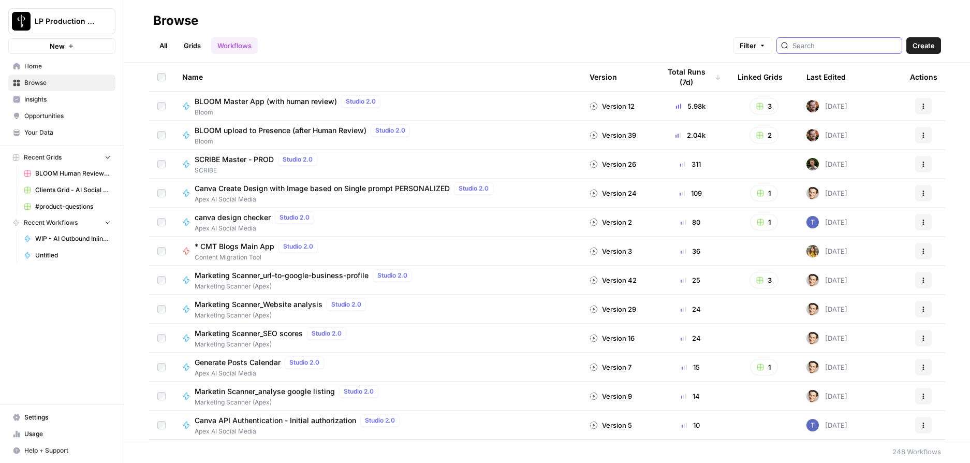
click at [831, 48] on input "search" at bounding box center [845, 45] width 105 height 10
type input "article refresh"
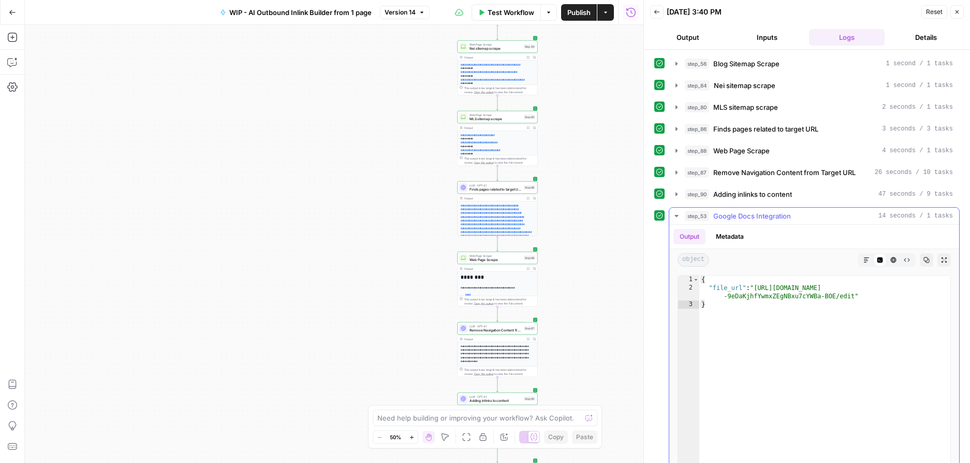
type textarea "**********"
drag, startPoint x: 854, startPoint y: 296, endPoint x: 759, endPoint y: 287, distance: 95.7
click at [759, 287] on div "{ "file_url" : "https://docs.google.com/document/d/1hD7VMk3vnhVXB -9eDaKjhfYwmx…" at bounding box center [824, 385] width 251 height 220
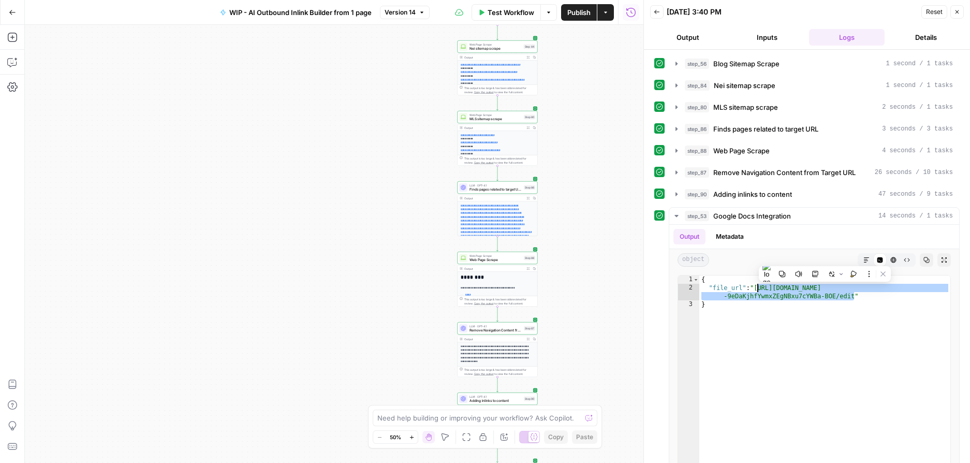
click at [505, 10] on span "Test Workflow" at bounding box center [511, 12] width 47 height 10
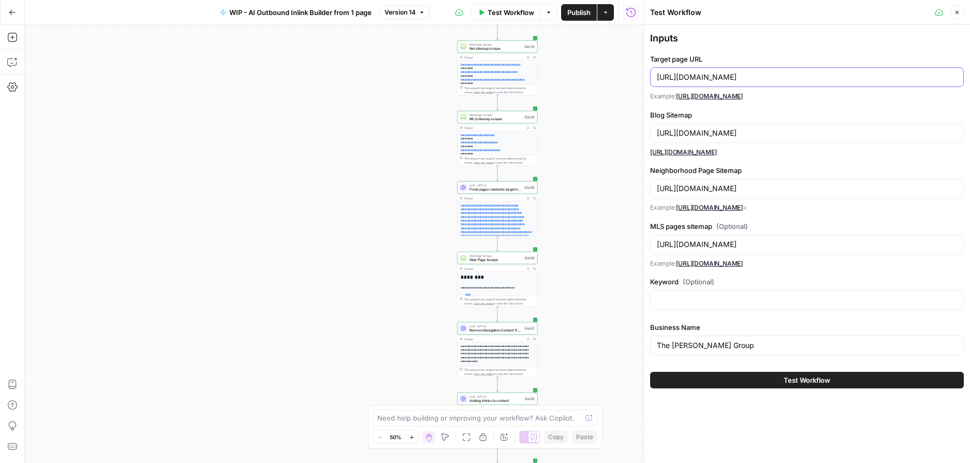
drag, startPoint x: 878, startPoint y: 77, endPoint x: 643, endPoint y: 78, distance: 235.5
click at [643, 78] on div "Test Workflow Close Inputs Target page URL https://thecomiskeygroup.com/neighbo…" at bounding box center [806, 231] width 327 height 463
paste input "chawlarealestate.com/neighborhoods/danville"
type input "https://chawlarealestate.com/neighborhoods/danville"
click at [744, 139] on div "[URL][DOMAIN_NAME]" at bounding box center [807, 133] width 314 height 20
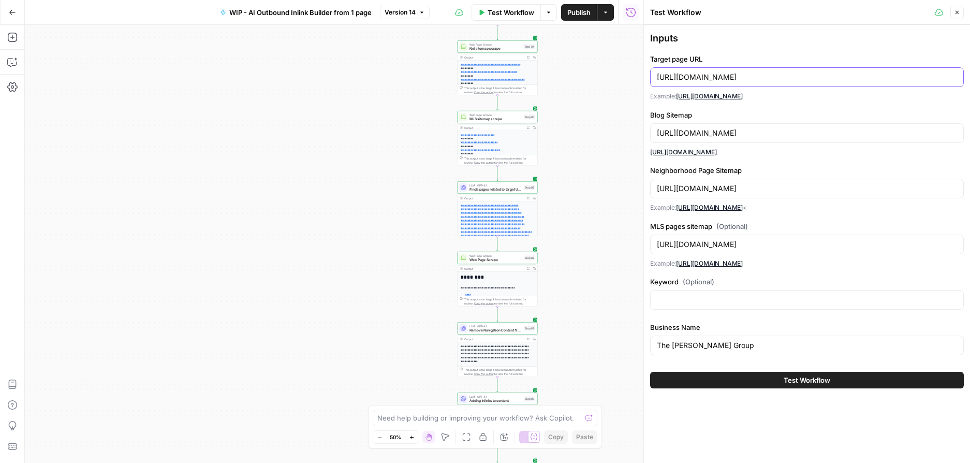
drag, startPoint x: 759, startPoint y: 76, endPoint x: 632, endPoint y: 76, distance: 126.8
click at [632, 76] on body "**********" at bounding box center [485, 231] width 970 height 463
click at [734, 78] on input "https://chawlarealestate.com/neighborhoods/danville" at bounding box center [807, 77] width 300 height 10
drag, startPoint x: 759, startPoint y: 77, endPoint x: 657, endPoint y: 77, distance: 102.5
click at [657, 77] on input "https://chawlarealestate.com/neighborhoods/danville" at bounding box center [807, 77] width 300 height 10
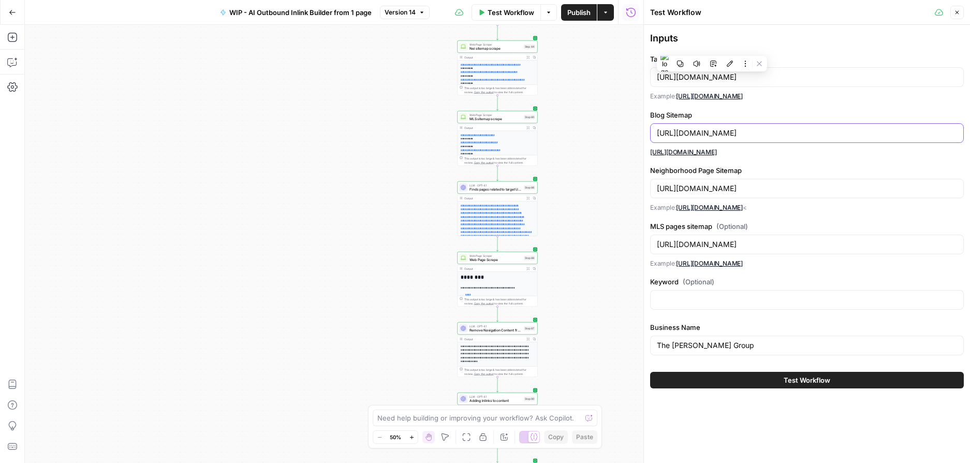
drag, startPoint x: 765, startPoint y: 134, endPoint x: 653, endPoint y: 129, distance: 111.4
click at [653, 130] on div "[URL][DOMAIN_NAME]" at bounding box center [807, 133] width 314 height 20
paste input "chawlarealestate"
type input "https://chawlarealestate.com/sitemap-blog-dpages.xml"
drag, startPoint x: 765, startPoint y: 190, endPoint x: 649, endPoint y: 188, distance: 116.0
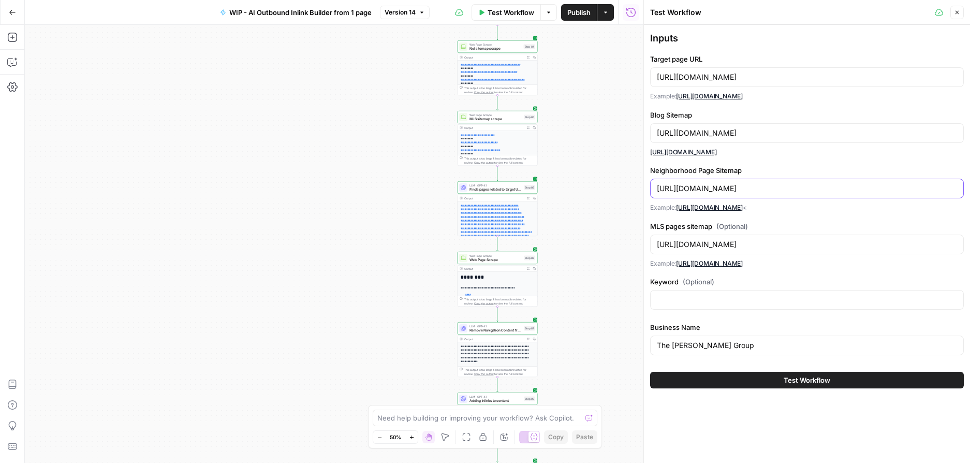
click at [649, 188] on div "Inputs Target page URL https://chawlarealestate.com/neighborhoods/danville Exam…" at bounding box center [807, 210] width 326 height 370
paste input "chawlarealestate"
type input "https://chawlarealestate.com/sitemap-neighborhoods-dpages.xml"
drag, startPoint x: 766, startPoint y: 244, endPoint x: 652, endPoint y: 244, distance: 113.9
click at [652, 244] on div "[URL][DOMAIN_NAME]" at bounding box center [807, 245] width 314 height 20
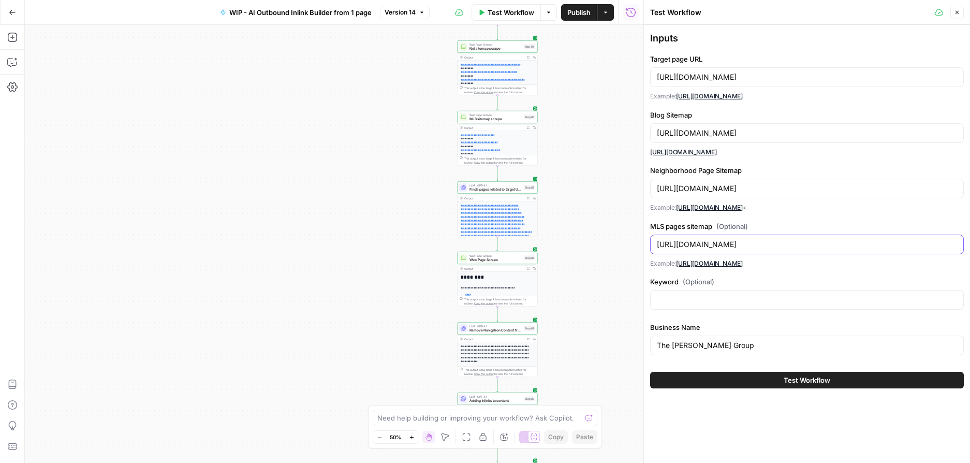
paste input "chawlarealestate"
type input "https://chawlarealestate.com/sitemap-static.xml"
drag, startPoint x: 745, startPoint y: 343, endPoint x: 645, endPoint y: 343, distance: 100.9
click at [645, 343] on div "Test Workflow Close Inputs Target page URL https://chawlarealestate.com/neighbo…" at bounding box center [806, 231] width 327 height 463
type input "Chawla Real Estate"
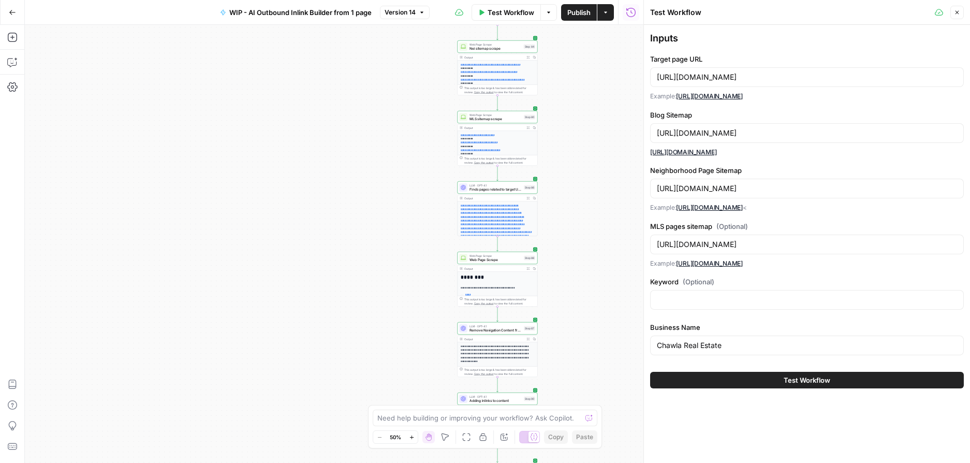
click at [756, 376] on button "Test Workflow" at bounding box center [807, 380] width 314 height 17
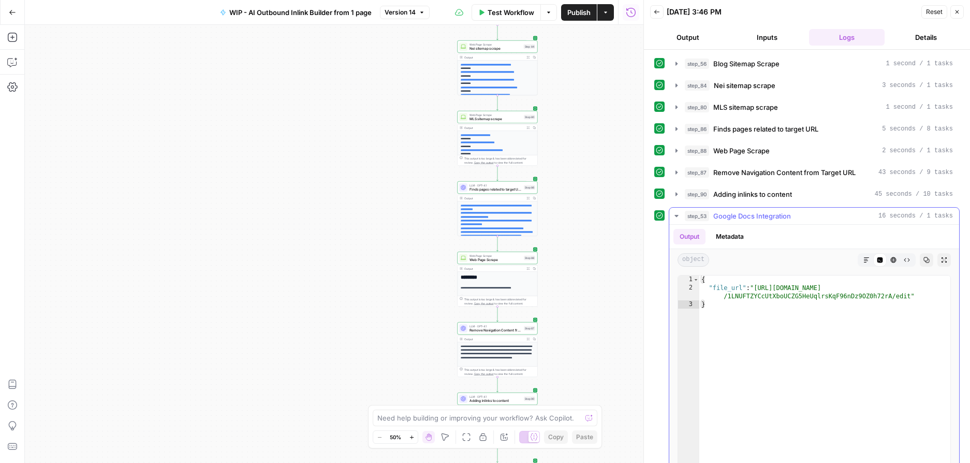
type textarea "**********"
drag, startPoint x: 911, startPoint y: 297, endPoint x: 759, endPoint y: 284, distance: 152.2
click at [758, 284] on div "{ "file_url" : "https://docs.google.com/document/d /1LNUFTZYCcUtXboUCZG5HeUqlrs…" at bounding box center [824, 385] width 251 height 220
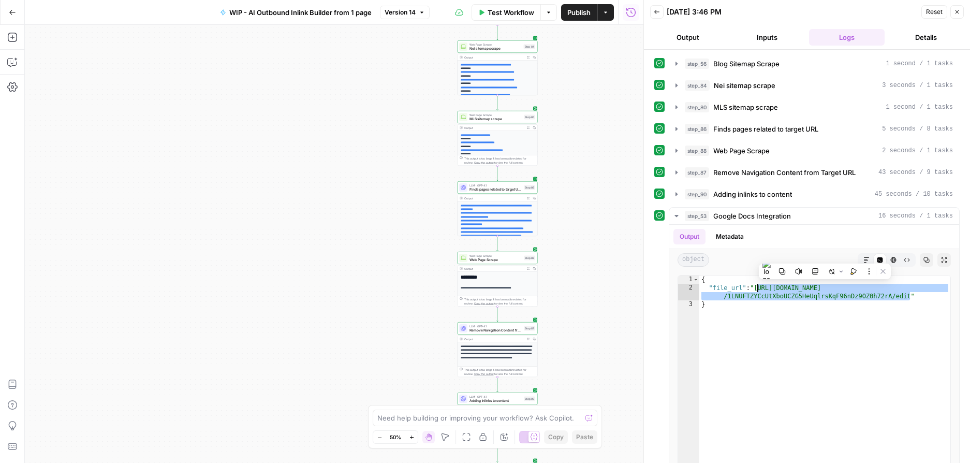
click at [521, 11] on span "Test Workflow" at bounding box center [511, 12] width 47 height 10
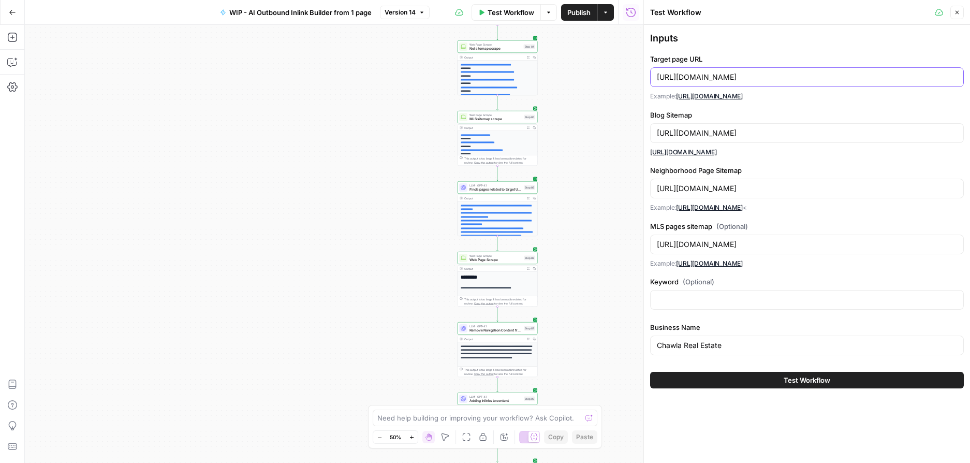
drag, startPoint x: 852, startPoint y: 77, endPoint x: 646, endPoint y: 77, distance: 206.6
click at [645, 77] on div "Test Workflow Close Inputs Target page URL https://chawlarealestate.com/neighbo…" at bounding box center [806, 231] width 327 height 463
paste input "theriversiderealtygroup.com/neighborhoods/weston"
drag, startPoint x: 782, startPoint y: 78, endPoint x: 657, endPoint y: 77, distance: 124.8
click at [657, 77] on input "https://theriversiderealtygroup.com/neighborhoods/weston" at bounding box center [807, 77] width 300 height 10
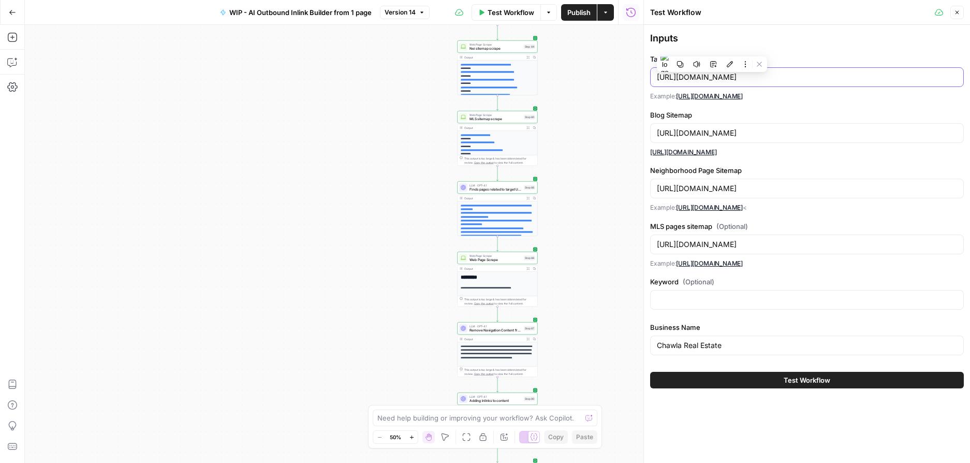
type input "https://theriversiderealtygroup.com/neighborhoods/weston"
drag, startPoint x: 759, startPoint y: 132, endPoint x: 656, endPoint y: 131, distance: 102.5
click at [657, 131] on input "https://chawlarealestate.com/sitemap-blog-dpages.xml" at bounding box center [807, 133] width 300 height 10
paste input "theriversiderealtygroup"
type input "https://theriversiderealtygroup.com/sitemap-blog-dpages.xml"
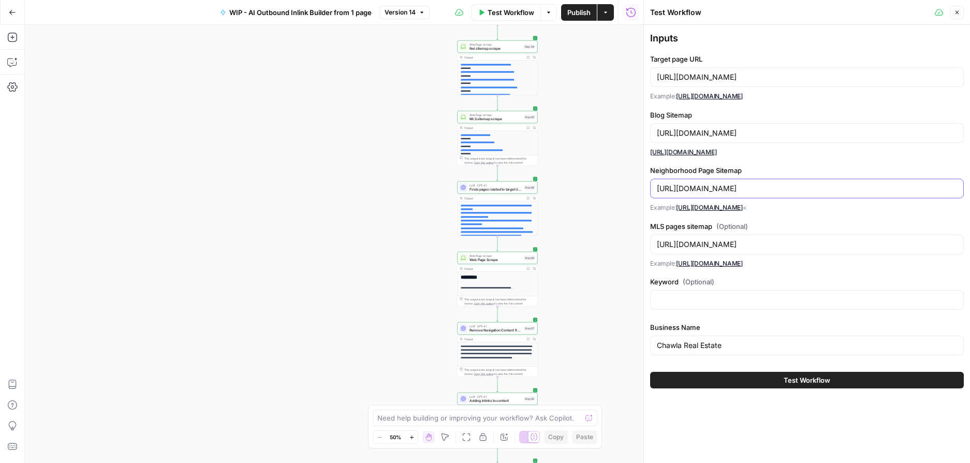
drag, startPoint x: 759, startPoint y: 189, endPoint x: 654, endPoint y: 185, distance: 104.7
click at [654, 185] on div "https://chawlarealestate.com/sitemap-neighborhoods-dpages.xml" at bounding box center [807, 189] width 314 height 20
paste input "theriversiderealtygroup"
type input "https://theriversiderealtygroup.com/sitemap-neighborhoods-dpages.xml"
drag, startPoint x: 760, startPoint y: 245, endPoint x: 655, endPoint y: 245, distance: 105.1
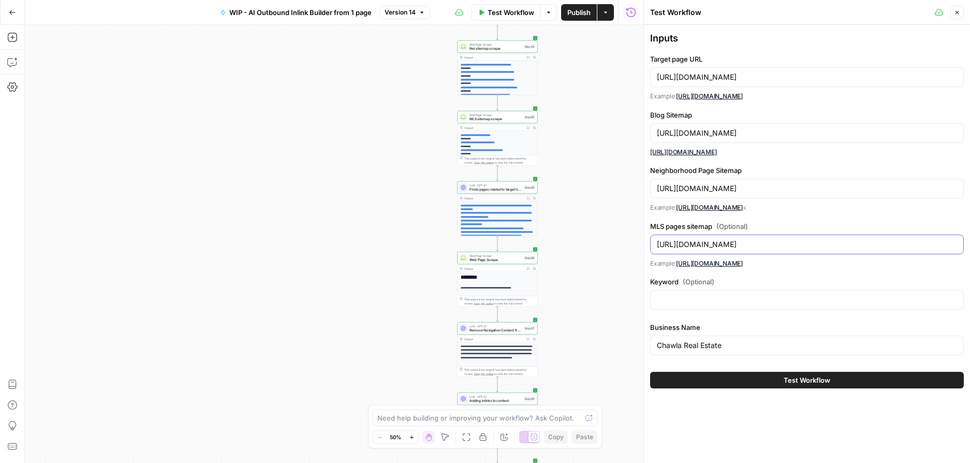
click at [655, 245] on div "https://chawlarealestate.com/sitemap-static.xml" at bounding box center [807, 245] width 314 height 20
paste input "theriversiderealtygroup"
type input "https://theriversiderealtygroup.com/sitemap-static.xml"
drag, startPoint x: 738, startPoint y: 349, endPoint x: 658, endPoint y: 341, distance: 80.2
click at [658, 341] on input "Chawla Real Estate" at bounding box center [807, 345] width 300 height 10
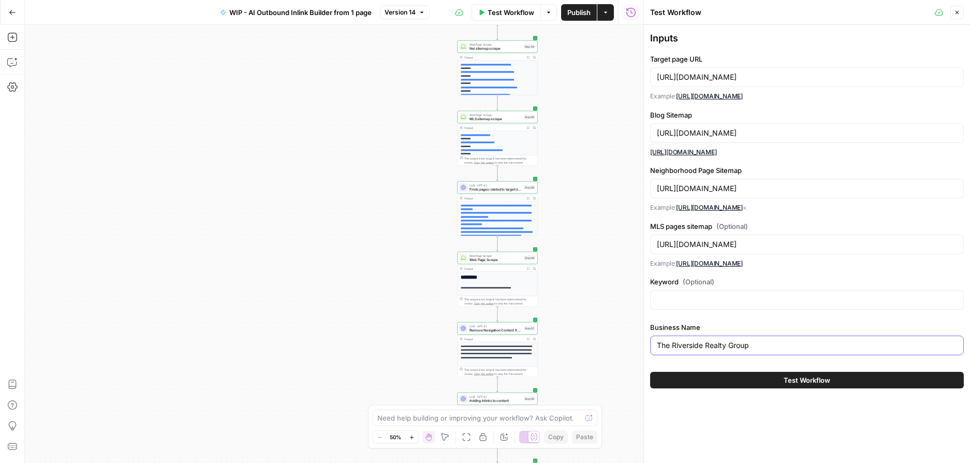
type input "The Riverside Realty Group"
click at [780, 377] on button "Test Workflow" at bounding box center [807, 380] width 314 height 17
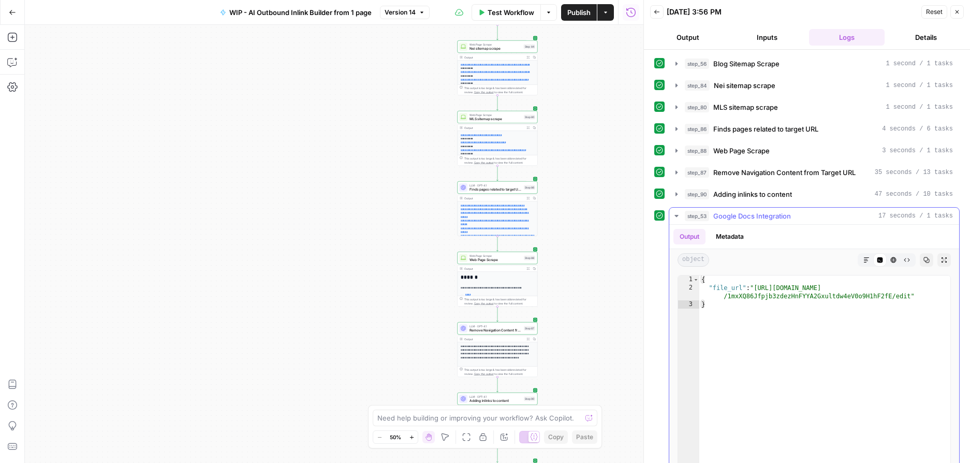
type textarea "**********"
drag, startPoint x: 911, startPoint y: 297, endPoint x: 758, endPoint y: 288, distance: 153.0
click at [758, 288] on div "{ "file_url" : "https://docs.google.com/document/d /1mxXQ86Jfpjb3zdezHnFYYA2Gxu…" at bounding box center [824, 385] width 251 height 220
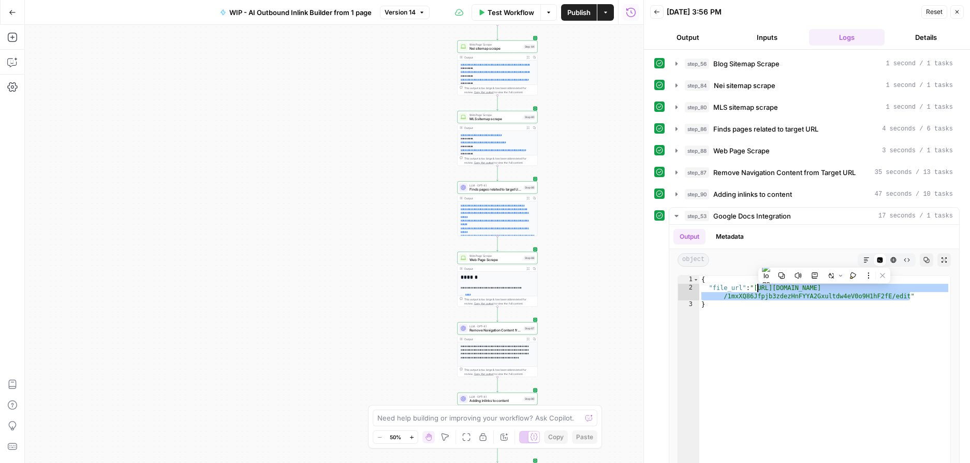
click at [493, 15] on span "Test Workflow" at bounding box center [511, 12] width 47 height 10
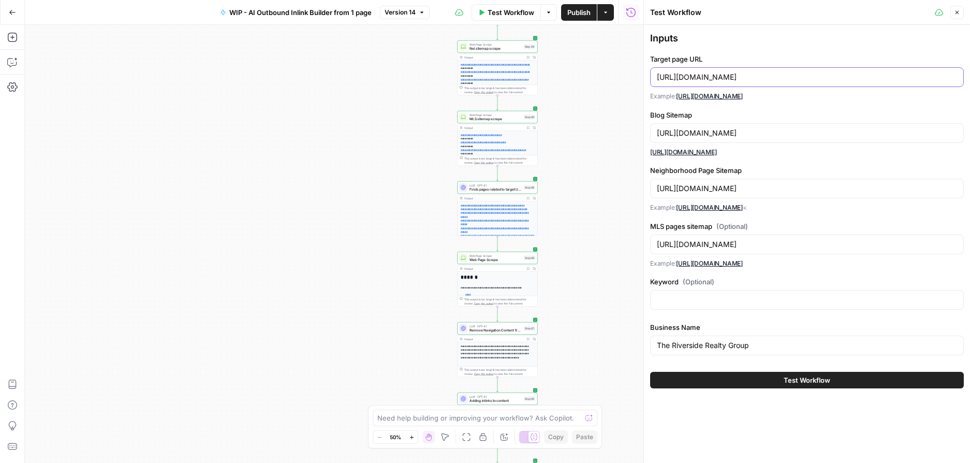
drag, startPoint x: 884, startPoint y: 78, endPoint x: 653, endPoint y: 71, distance: 230.4
click at [653, 71] on div "https://theriversiderealtygroup.com/neighborhoods/weston" at bounding box center [807, 77] width 314 height 20
paste input "revinoproperties.com/neighborhoods/echo-park"
type input "https://trevinoproperties.com/neighborhoods/echo-park"
click at [772, 87] on div "Target page URL https://trevinoproperties.com/neighborhoods/echo-park Example: …" at bounding box center [807, 78] width 314 height 48
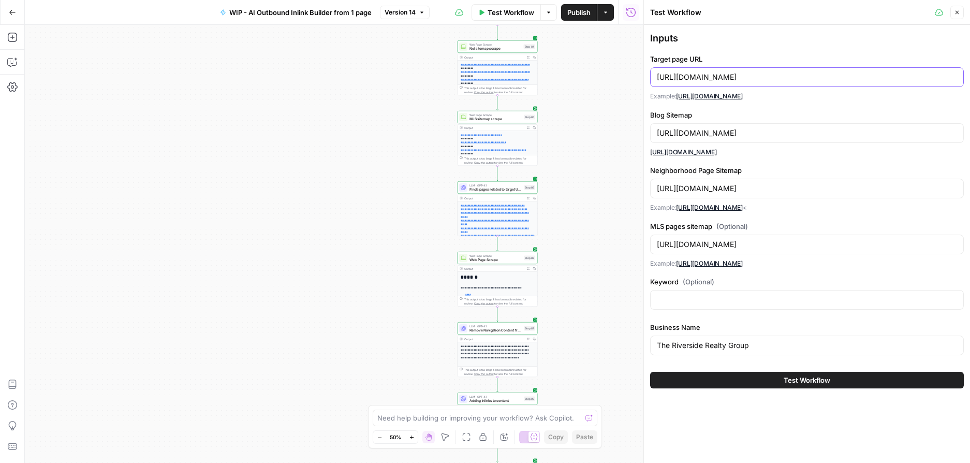
drag, startPoint x: 760, startPoint y: 79, endPoint x: 646, endPoint y: 75, distance: 115.0
click at [646, 75] on div "Test Workflow Close Inputs Target page URL https://trevinoproperties.com/neighb…" at bounding box center [806, 231] width 327 height 463
drag, startPoint x: 782, startPoint y: 133, endPoint x: 652, endPoint y: 130, distance: 130.0
click at [652, 130] on div "https://theriversiderealtygroup.com/sitemap-blog-dpages.xml" at bounding box center [807, 133] width 314 height 20
paste input "revinoproperties"
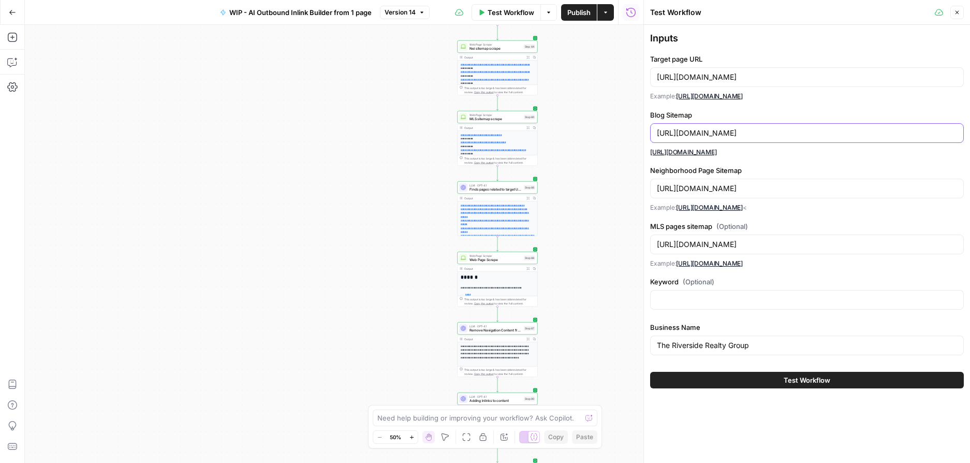
type input "https://trevinoproperties.com/sitemap-blog-dpages.xml"
drag, startPoint x: 782, startPoint y: 187, endPoint x: 650, endPoint y: 186, distance: 132.5
click at [650, 186] on div "https://theriversiderealtygroup.com/sitemap-neighborhoods-dpages.xml" at bounding box center [807, 189] width 314 height 20
paste input "revinoproperties"
type input "https://trevinoproperties.com/sitemap-neighborhoods-dpages.xml"
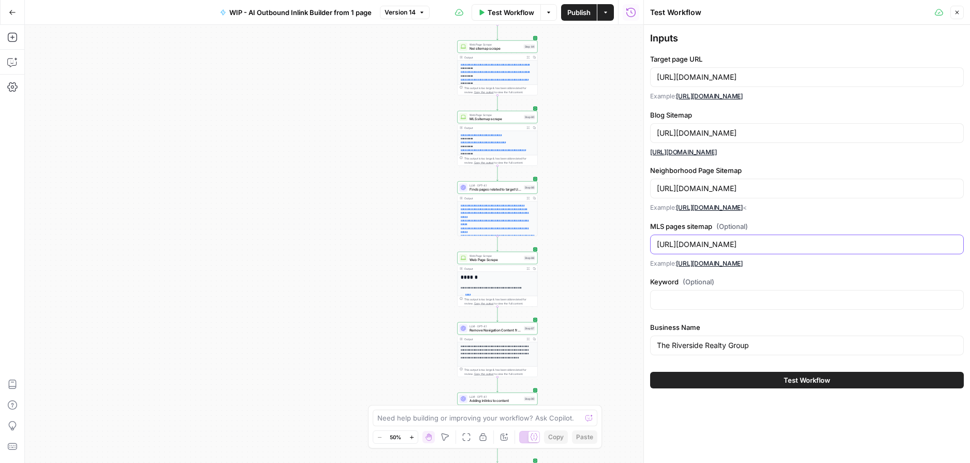
drag, startPoint x: 781, startPoint y: 244, endPoint x: 651, endPoint y: 244, distance: 129.9
click at [651, 244] on div "https://theriversiderealtygroup.com/sitemap-static.xml" at bounding box center [807, 245] width 314 height 20
paste input "revinoproperties"
type input "https://trevinoproperties.com/sitemap-static.xml"
drag, startPoint x: 762, startPoint y: 346, endPoint x: 649, endPoint y: 345, distance: 112.9
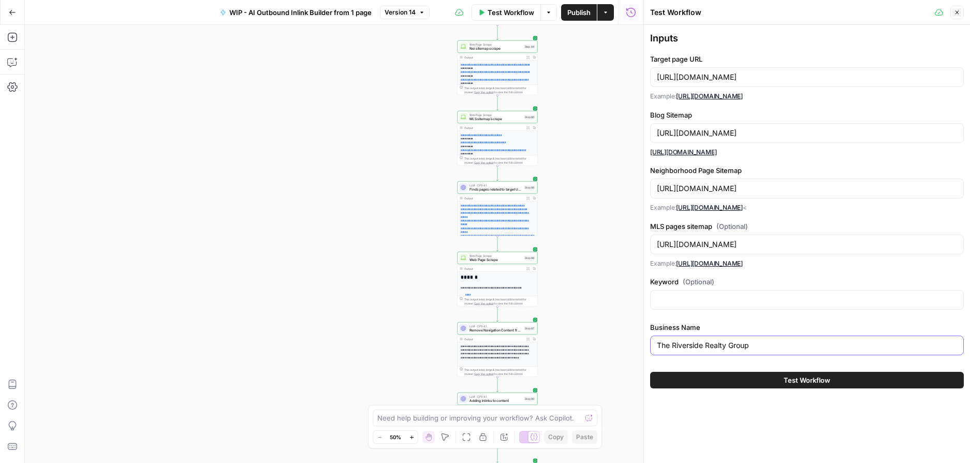
click at [649, 345] on div "Inputs Target page URL https://trevinoproperties.com/neighborhoods/echo-park Ex…" at bounding box center [807, 210] width 326 height 370
type input "Trevino Properties"
click at [764, 378] on button "Test Workflow" at bounding box center [807, 380] width 314 height 17
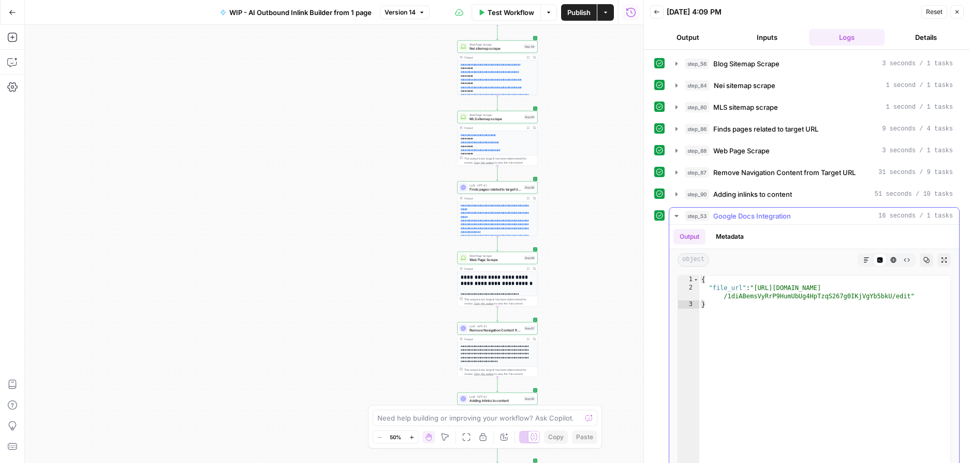
click at [898, 306] on div "{ "file_url" : "https://docs.google.com/document/d /1diABemsVyRrP9HumUbUg4HpTzq…" at bounding box center [824, 385] width 251 height 220
drag, startPoint x: 910, startPoint y: 296, endPoint x: 757, endPoint y: 286, distance: 153.1
click at [757, 286] on div "{ "file_url" : "https://docs.google.com/document/d /1diABemsVyRrP9HumUbUg4HpTzq…" at bounding box center [824, 385] width 251 height 220
type textarea "**********"
